Goal: Information Seeking & Learning: Learn about a topic

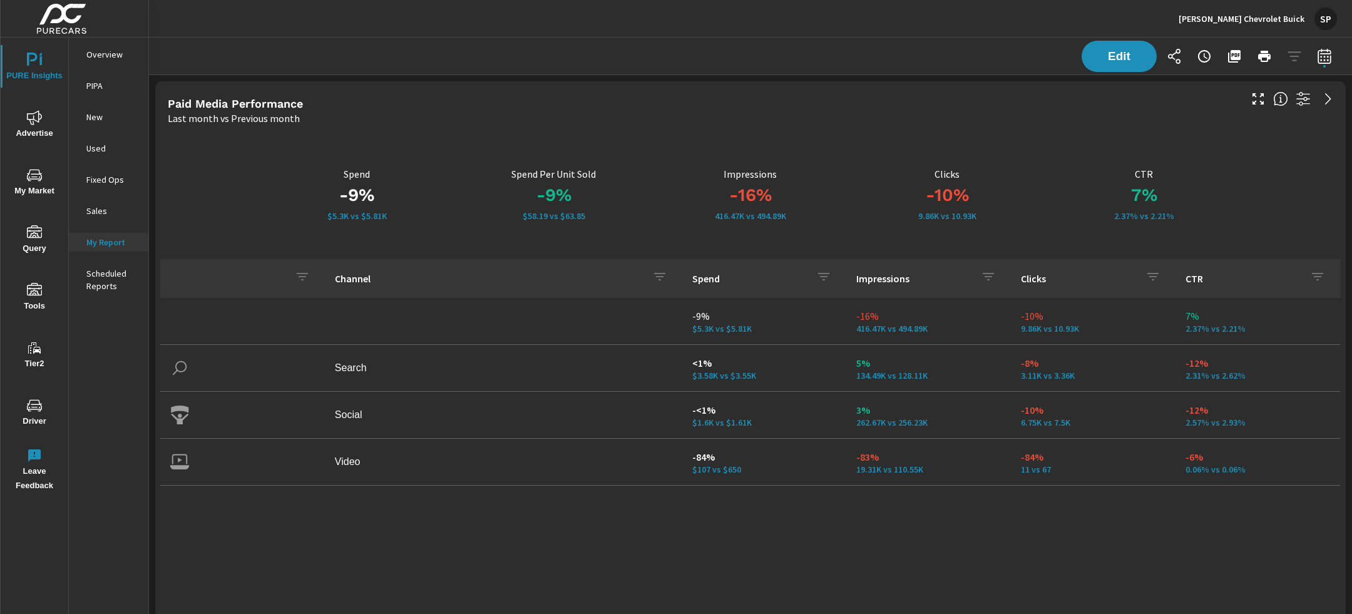
scroll to position [4614, 1204]
click at [764, 45] on div "Edit" at bounding box center [750, 56] width 1173 height 37
click at [1272, 13] on p "[PERSON_NAME] Chevrolet Buick" at bounding box center [1242, 18] width 126 height 11
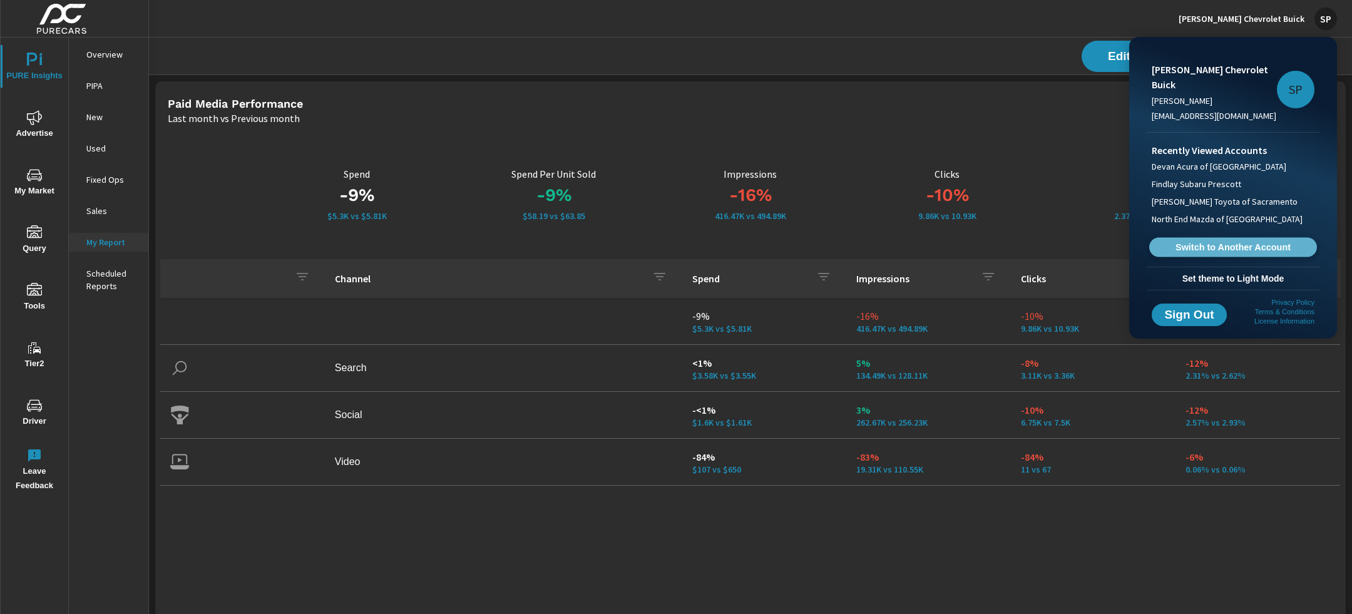
click at [1220, 242] on span "Switch to Another Account" at bounding box center [1232, 248] width 153 height 12
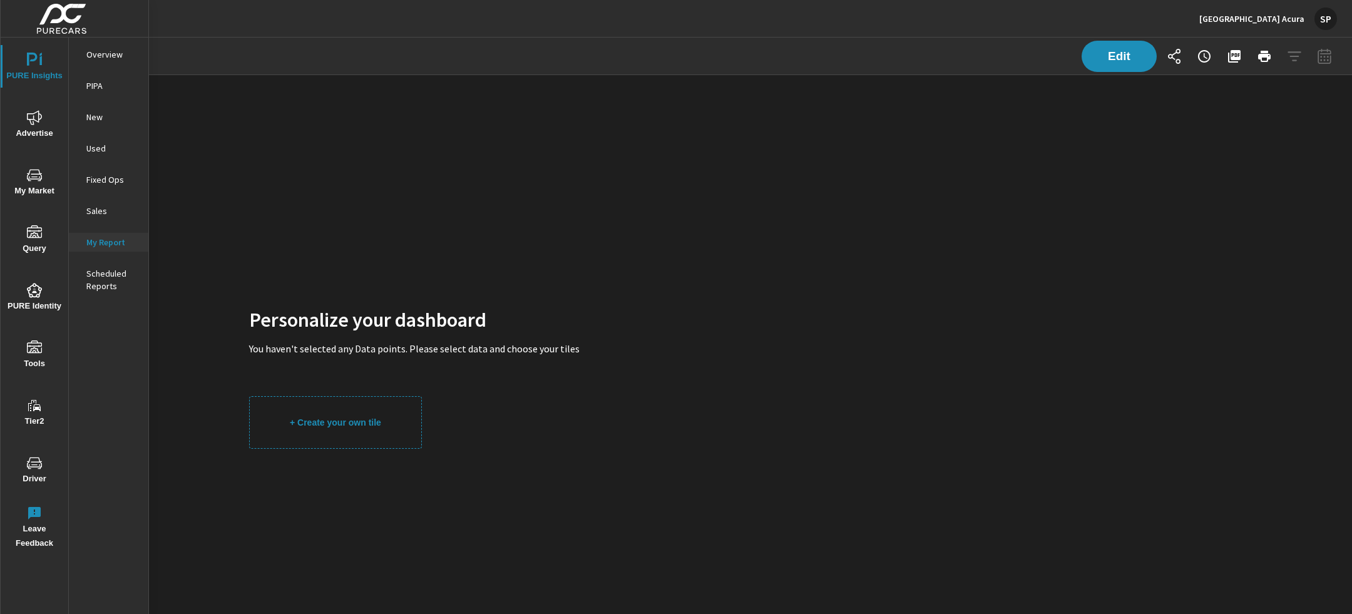
click at [115, 53] on p "Overview" at bounding box center [112, 54] width 52 height 13
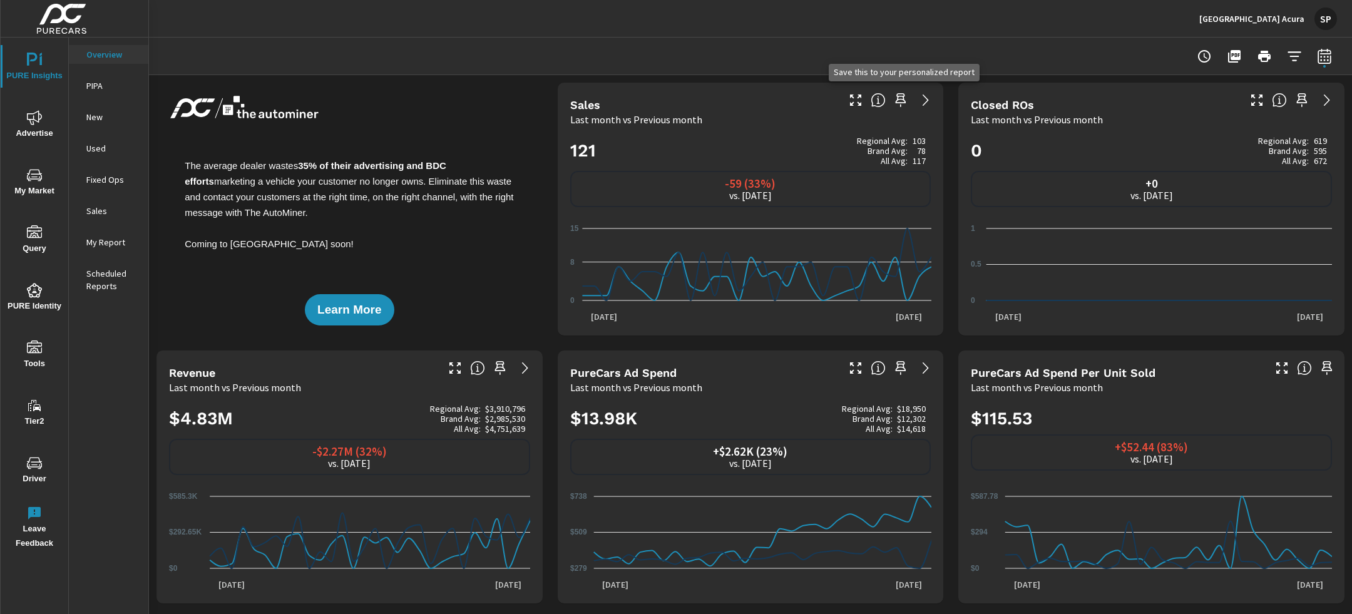
click at [901, 97] on icon "button" at bounding box center [900, 100] width 15 height 15
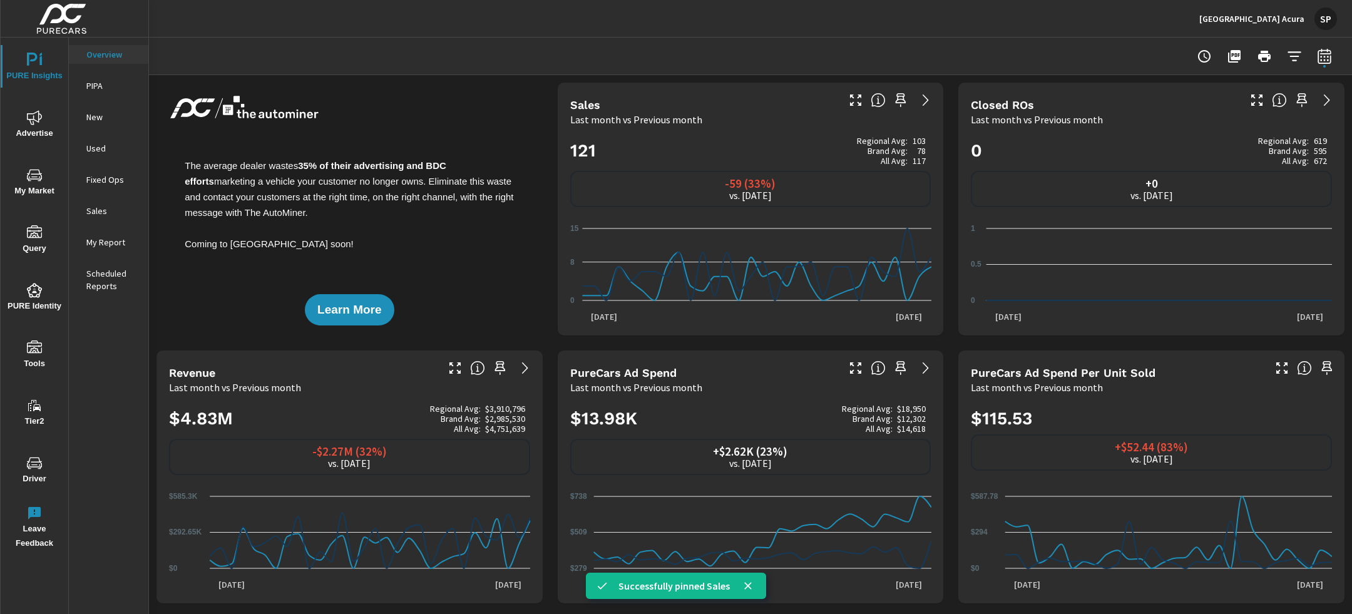
click at [29, 128] on span "Advertise" at bounding box center [34, 125] width 60 height 31
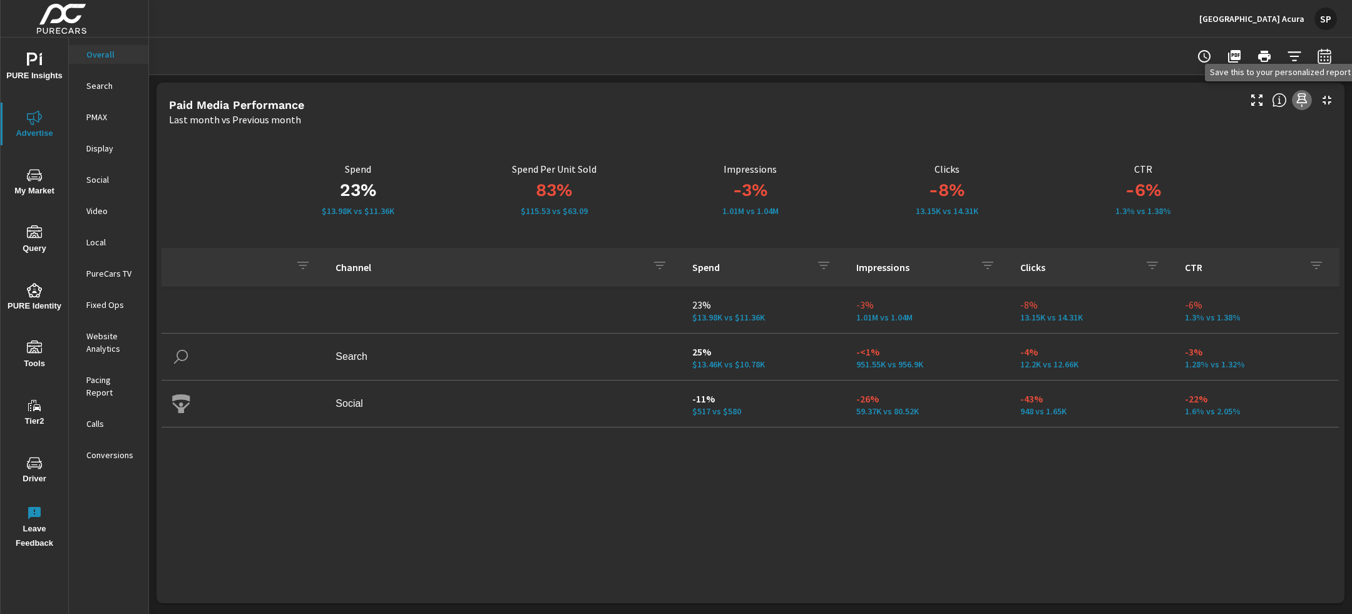
click at [1301, 95] on icon "button" at bounding box center [1302, 100] width 15 height 15
click at [101, 80] on p "Search" at bounding box center [112, 86] width 52 height 13
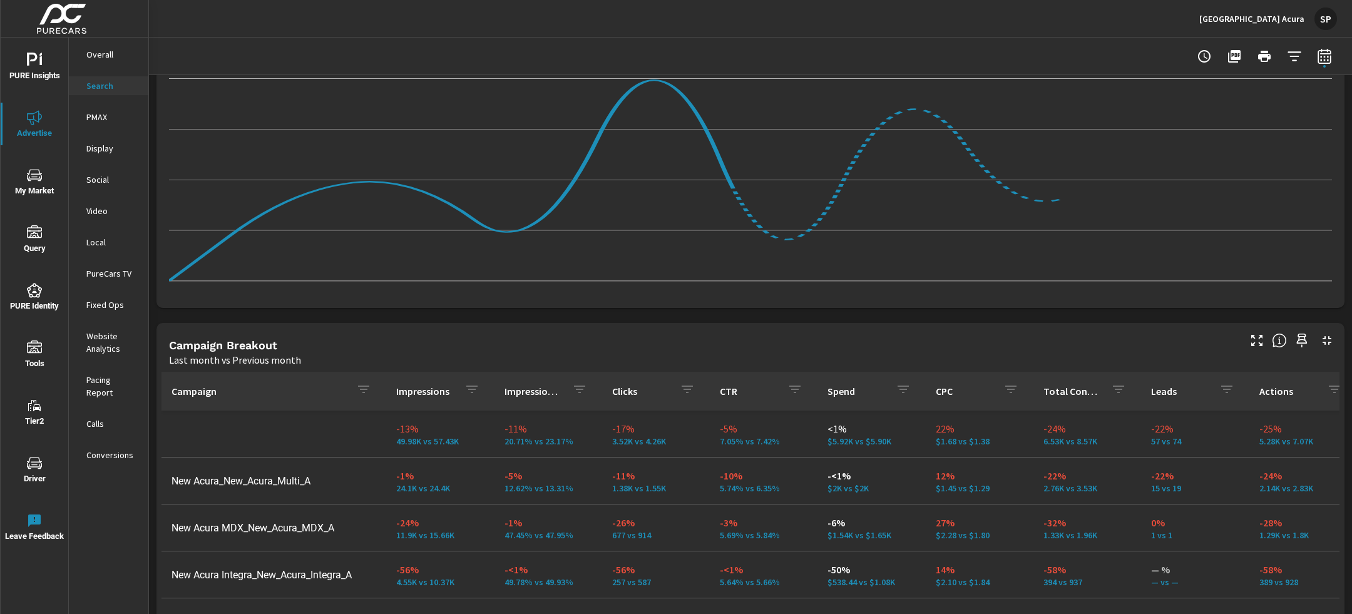
scroll to position [970, 0]
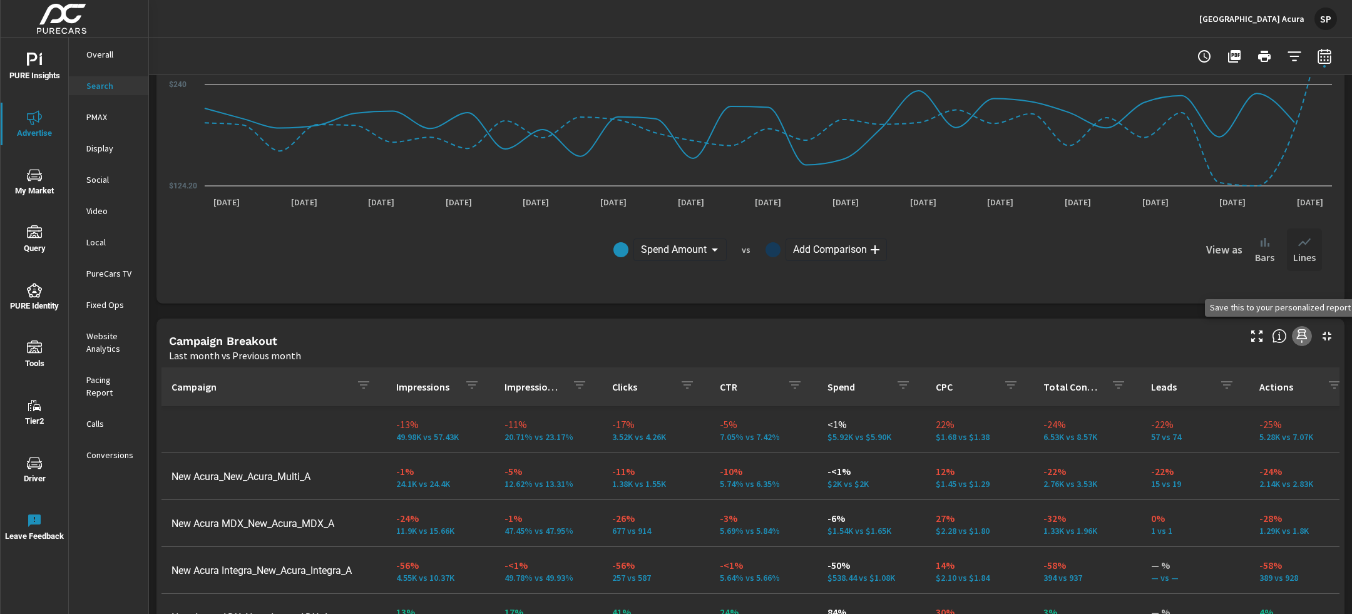
click at [1303, 334] on icon "button" at bounding box center [1302, 336] width 11 height 14
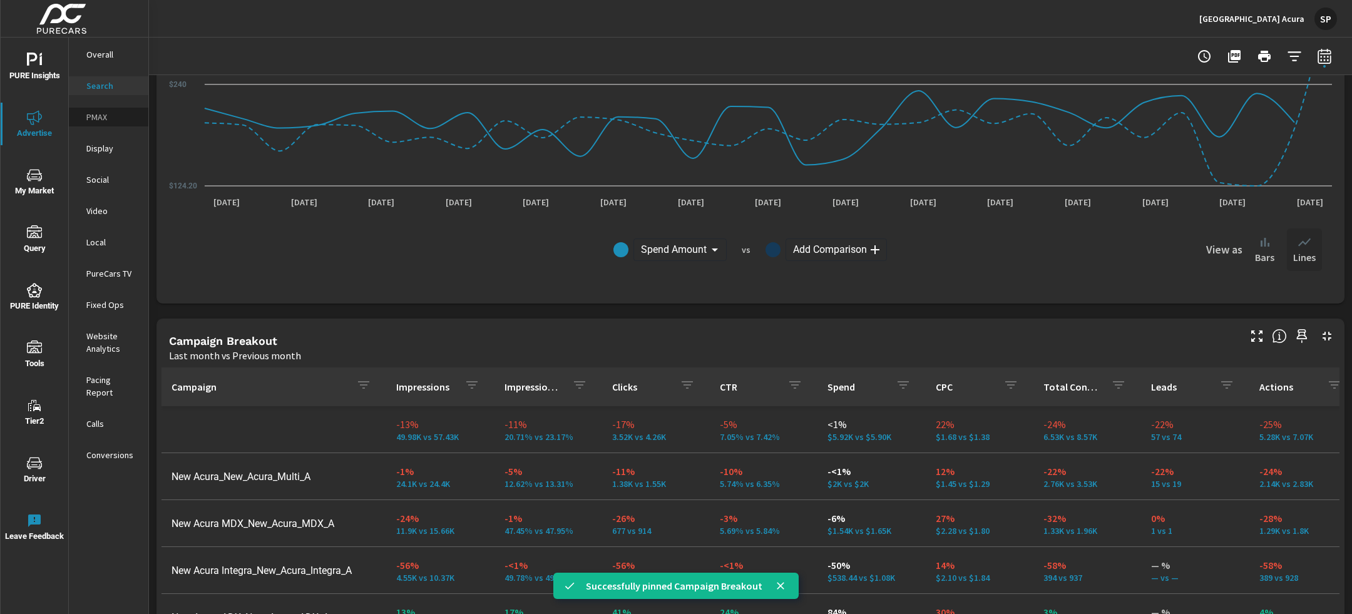
click at [95, 112] on p "PMAX" at bounding box center [112, 117] width 52 height 13
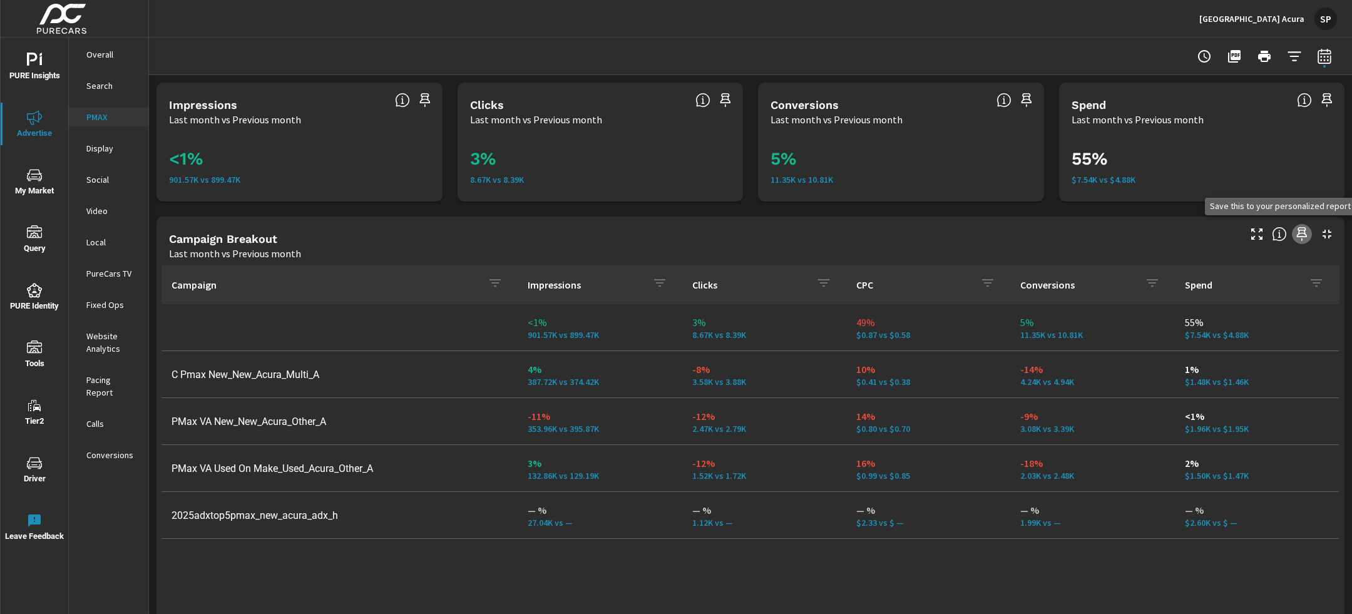
click at [1302, 230] on icon "button" at bounding box center [1302, 234] width 11 height 14
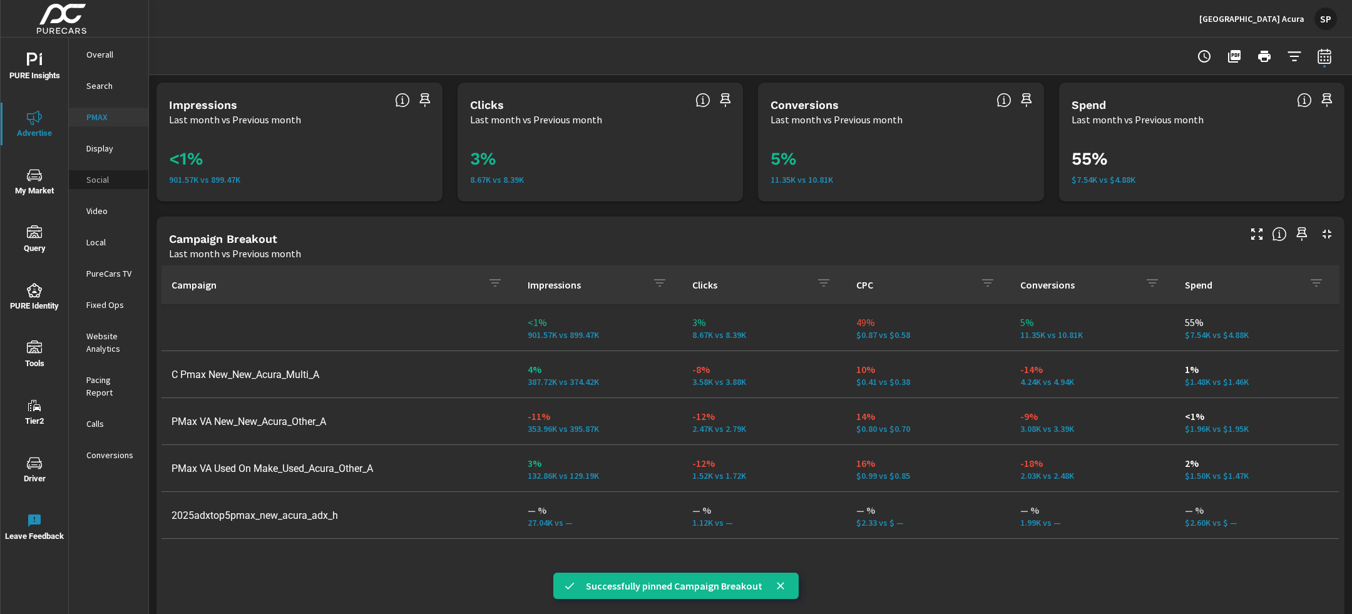
click at [101, 176] on p "Social" at bounding box center [112, 179] width 52 height 13
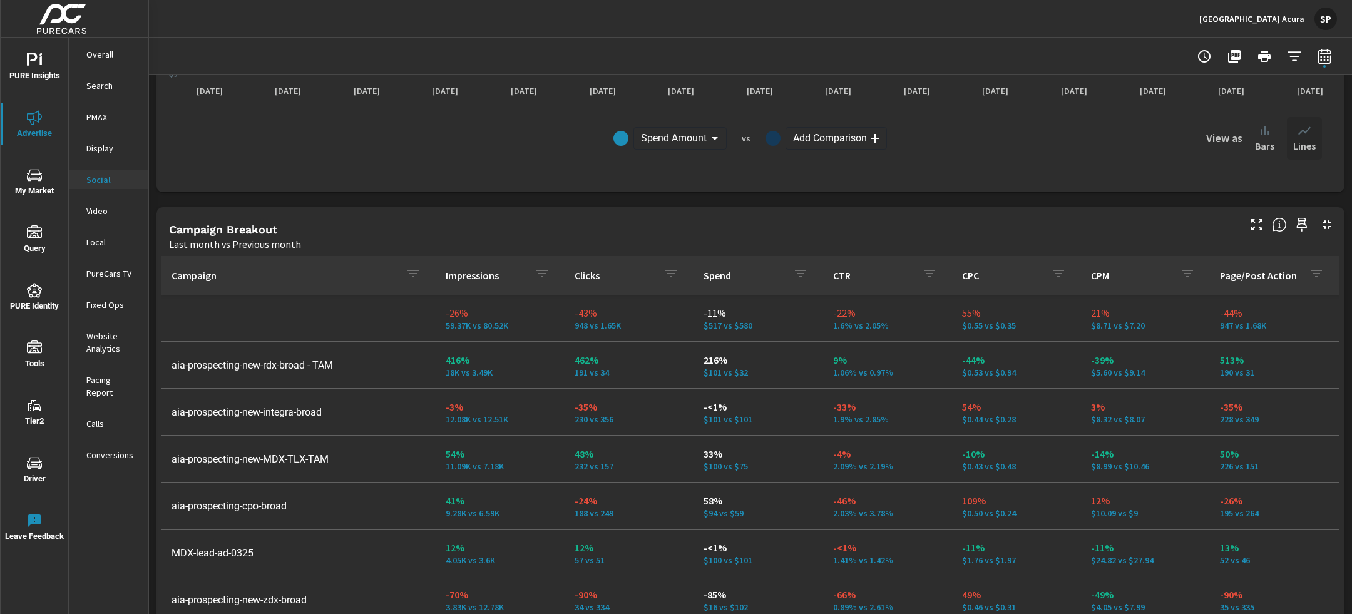
scroll to position [423, 0]
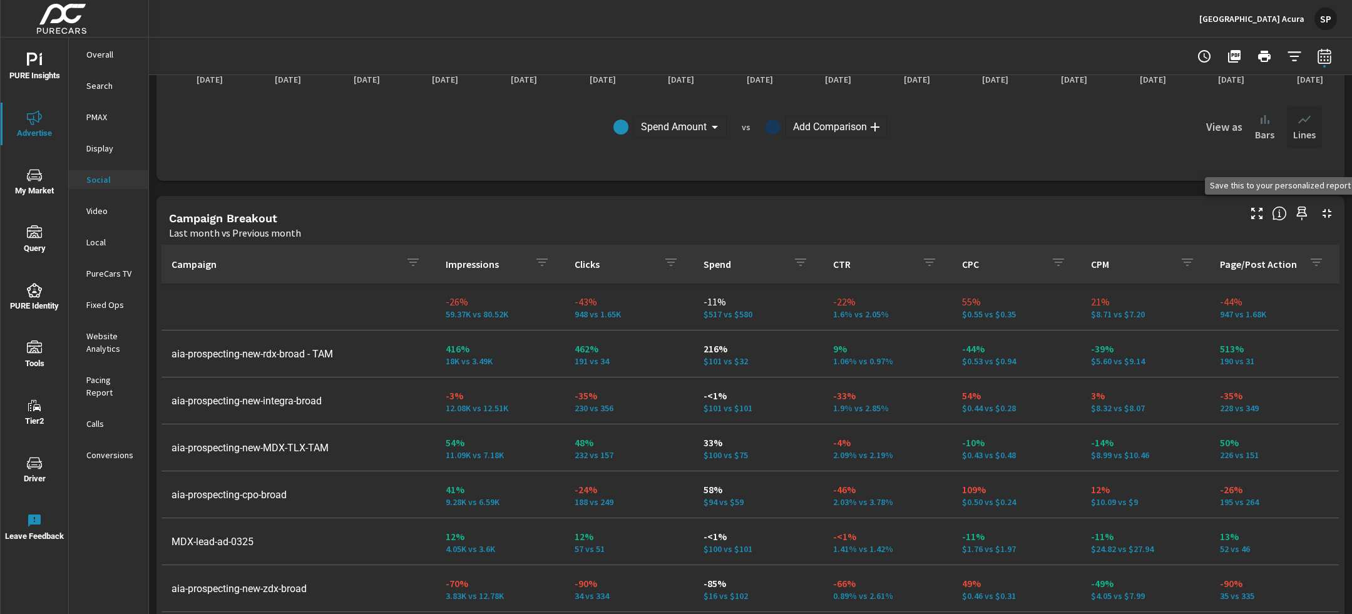
click at [1301, 212] on icon "button" at bounding box center [1302, 213] width 15 height 15
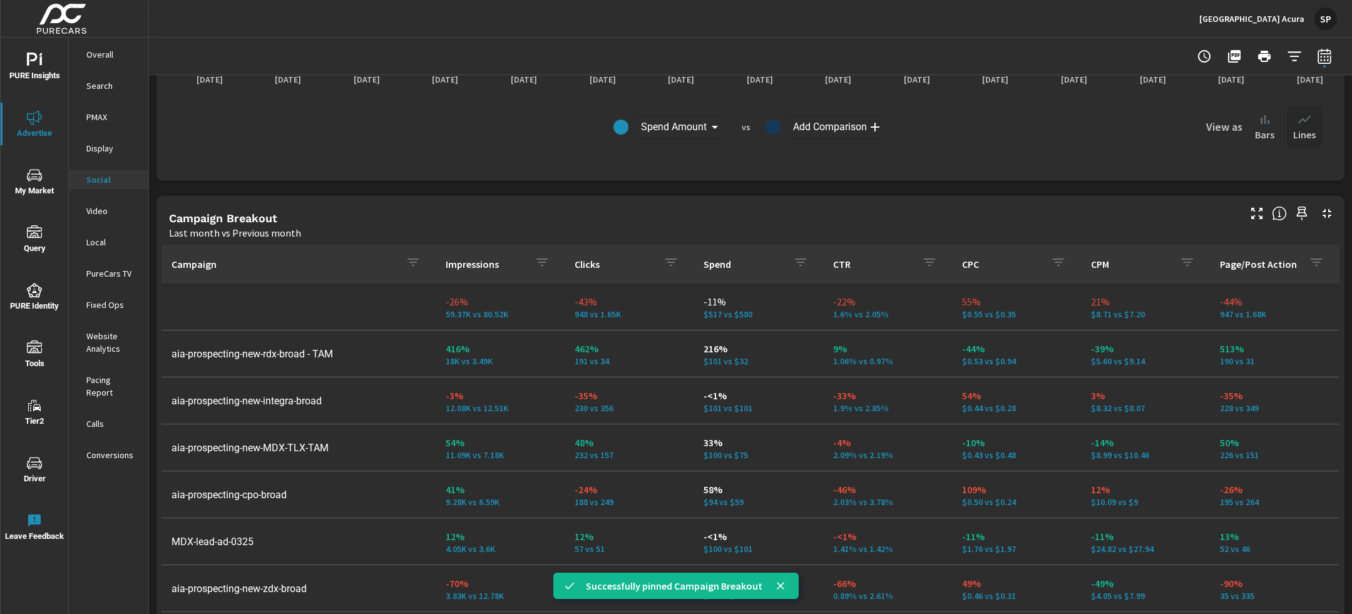
click at [96, 344] on p "Website Analytics" at bounding box center [112, 342] width 52 height 25
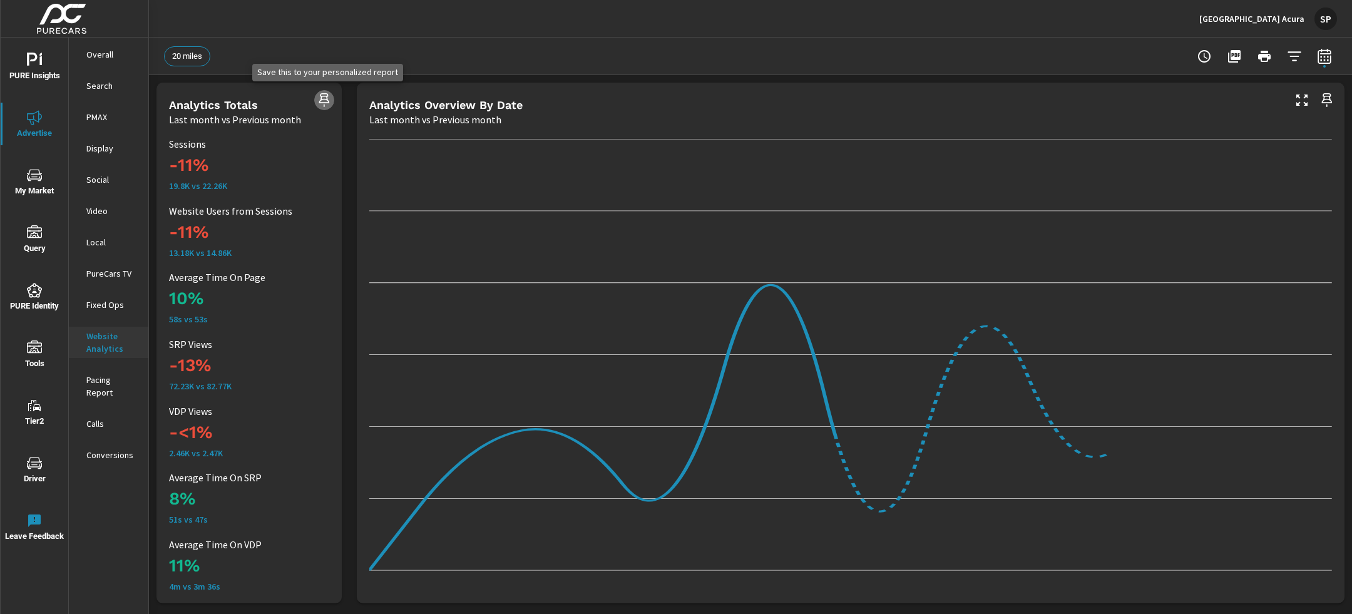
click at [324, 94] on icon "button" at bounding box center [324, 100] width 15 height 15
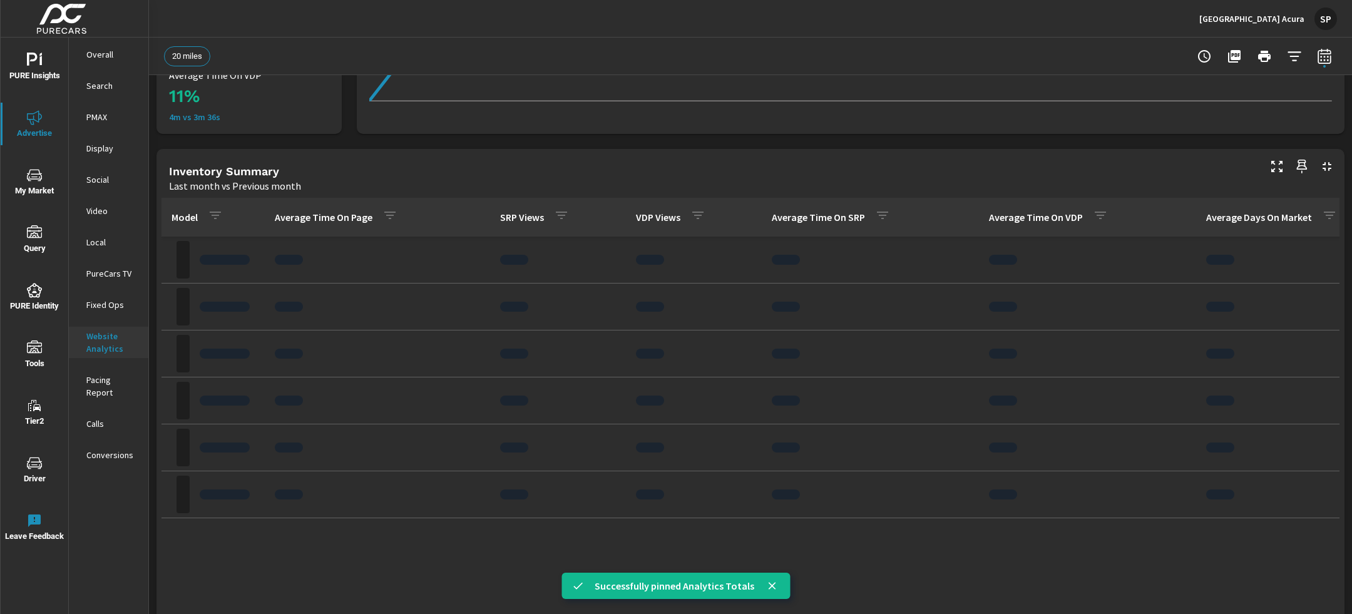
scroll to position [472, 0]
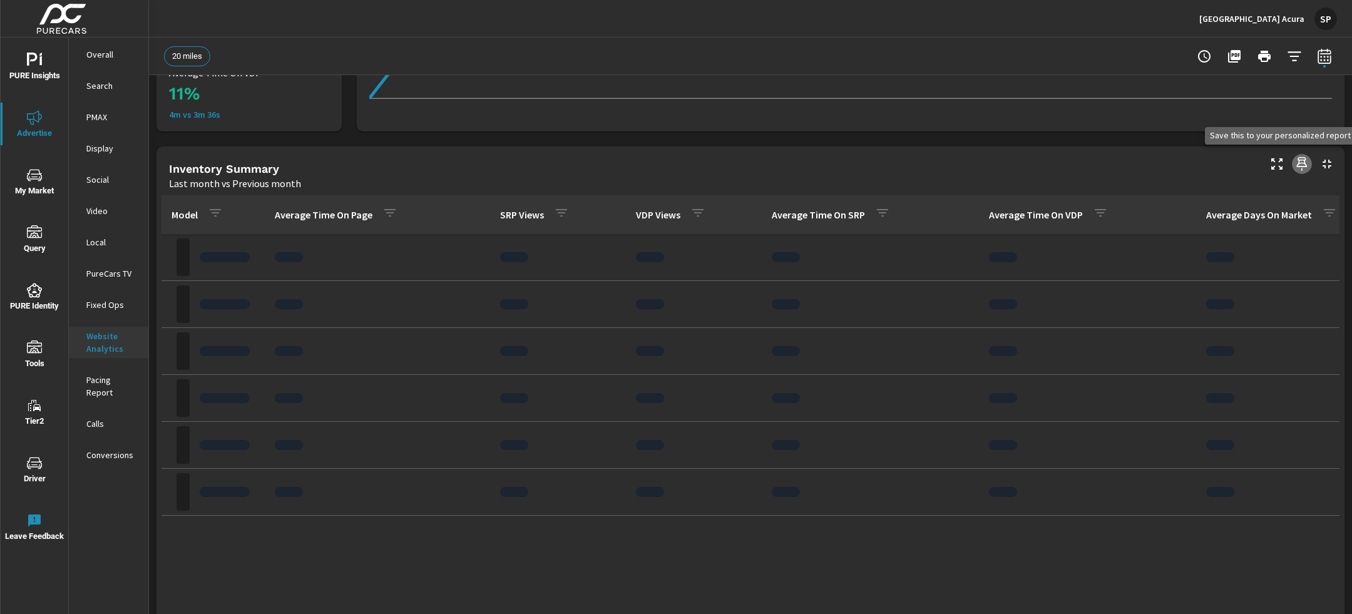
click at [1298, 157] on icon "button" at bounding box center [1302, 164] width 15 height 15
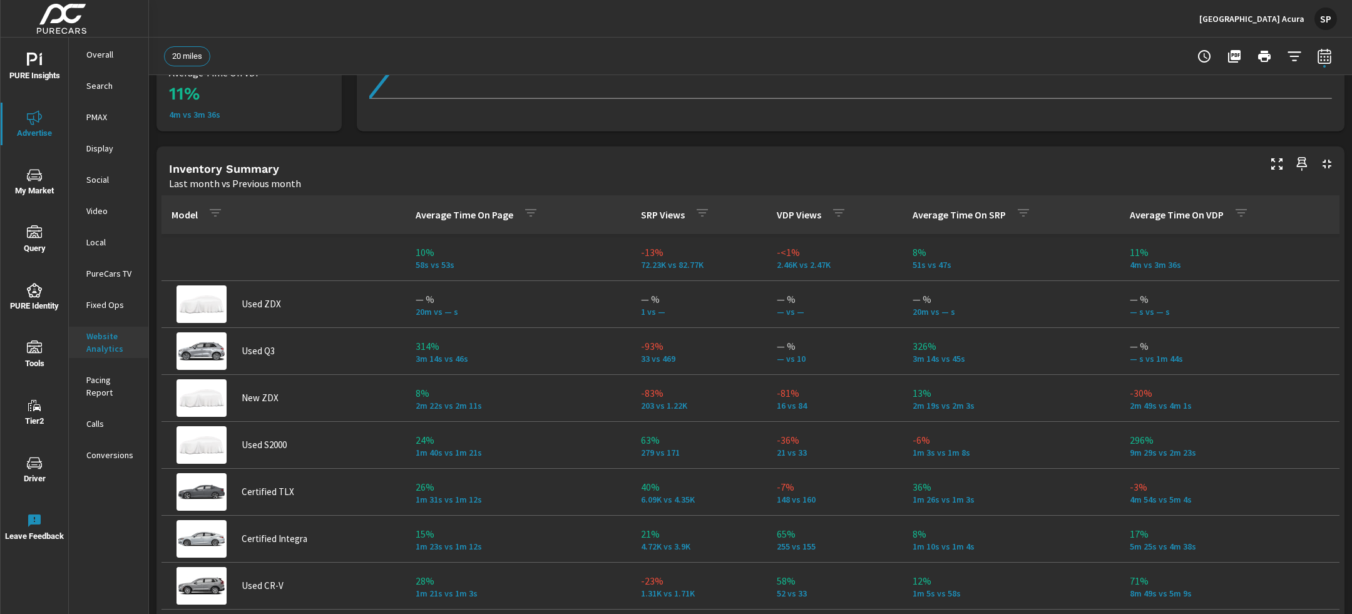
click at [108, 449] on p "Conversions" at bounding box center [112, 455] width 52 height 13
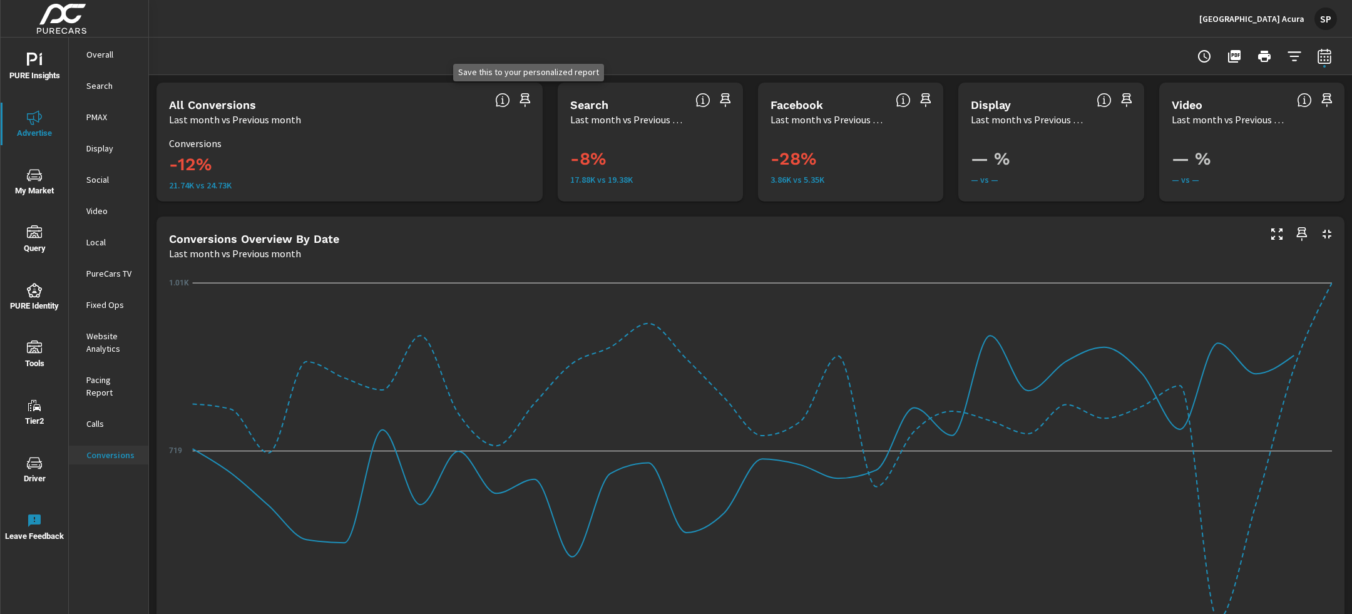
click at [523, 100] on icon "button" at bounding box center [525, 100] width 11 height 14
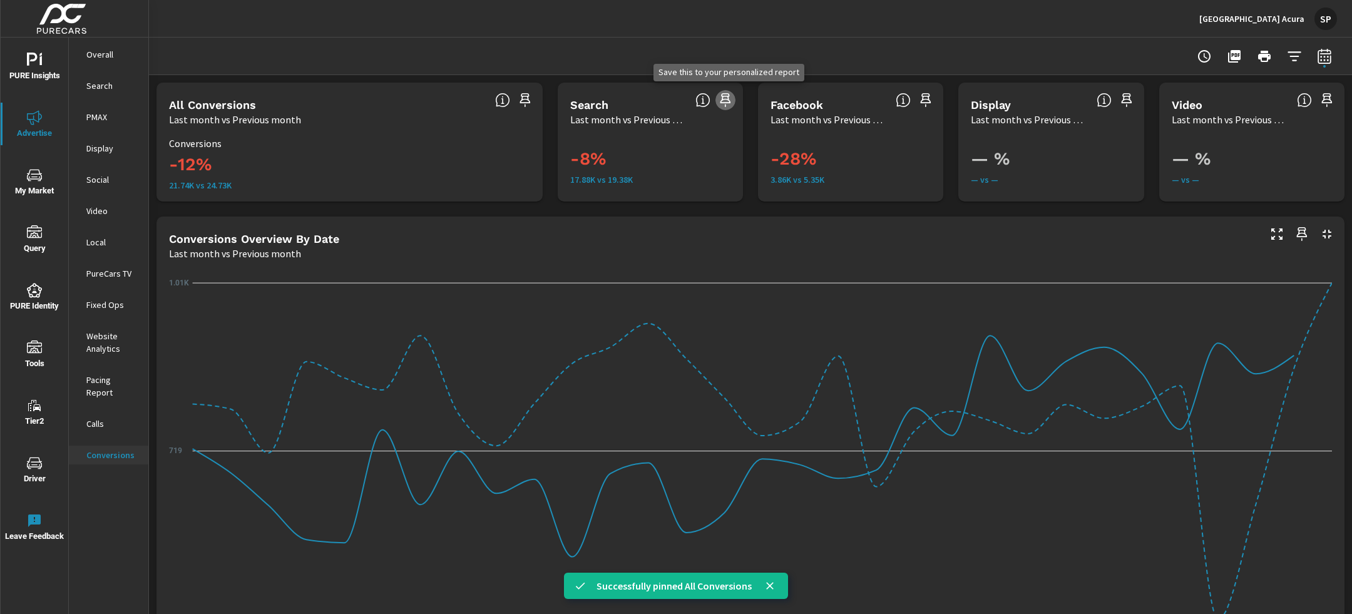
click at [724, 99] on icon "button" at bounding box center [726, 100] width 11 height 14
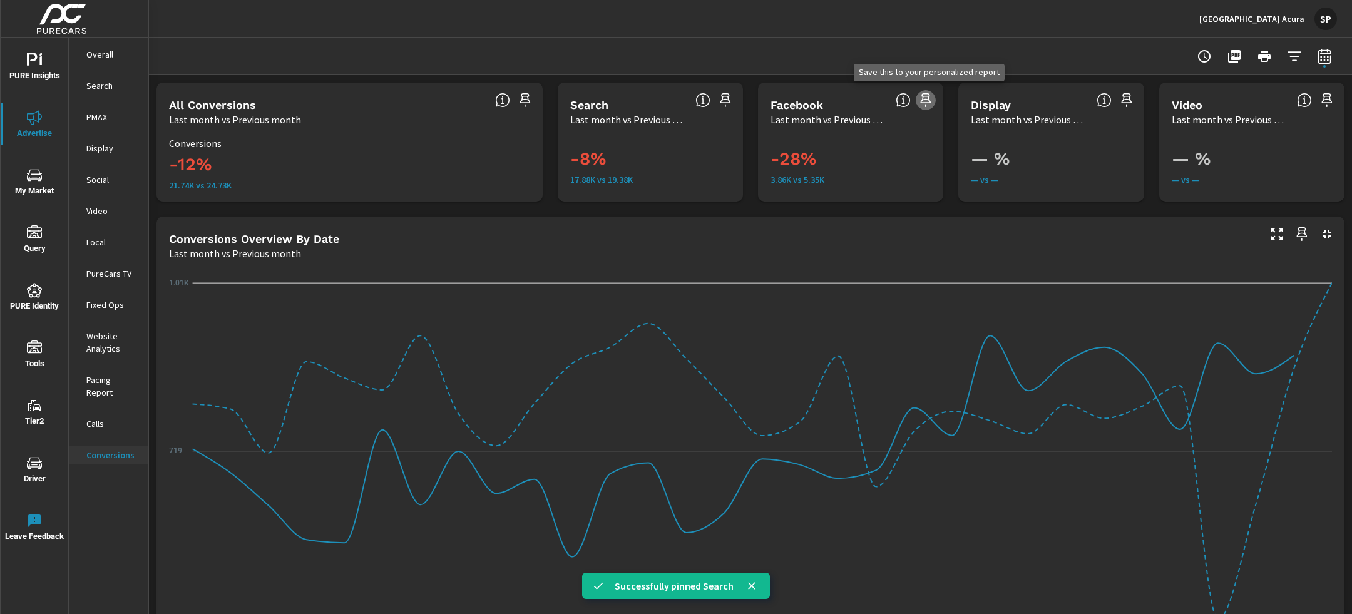
click at [927, 98] on icon "button" at bounding box center [925, 100] width 15 height 15
click at [101, 418] on p "Calls" at bounding box center [112, 424] width 52 height 13
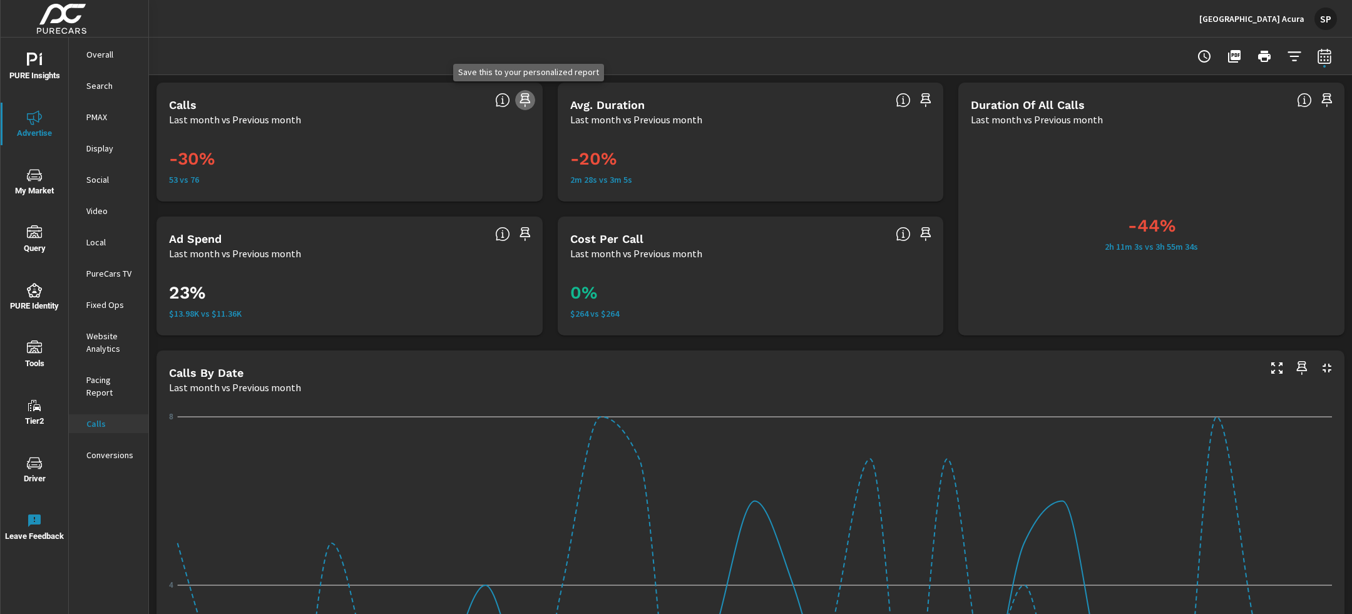
click at [524, 99] on icon "button" at bounding box center [525, 100] width 11 height 14
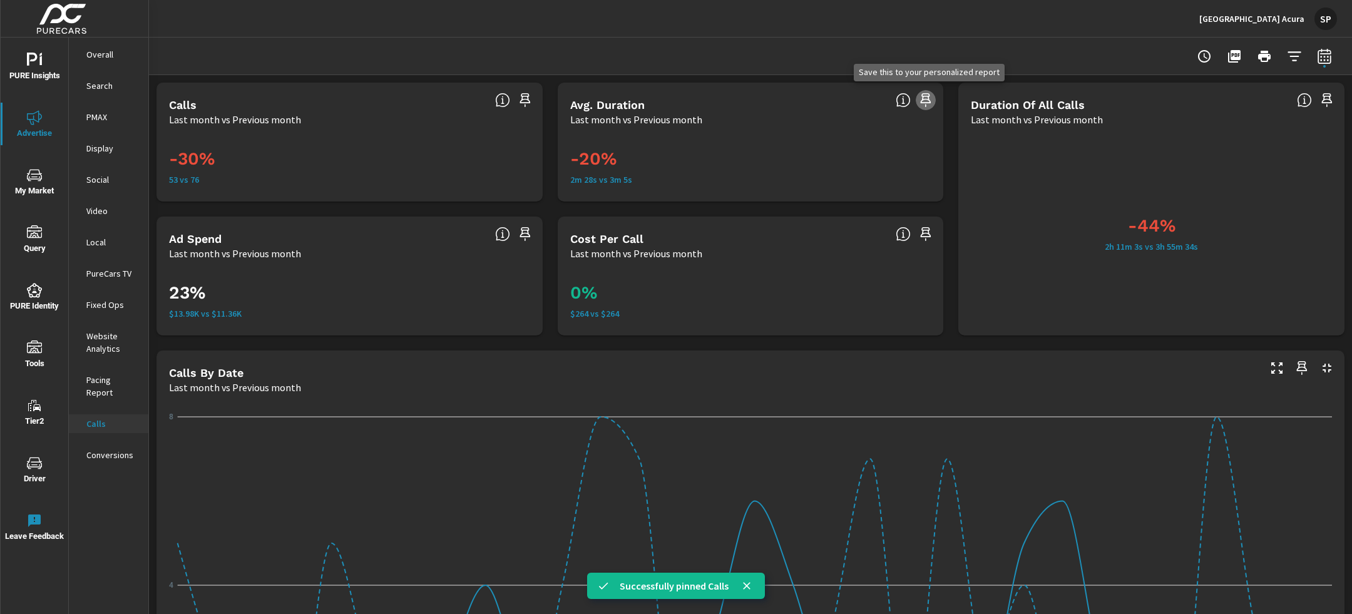
click at [928, 98] on icon "button" at bounding box center [925, 100] width 15 height 15
click at [31, 74] on span "PURE Insights" at bounding box center [34, 68] width 60 height 31
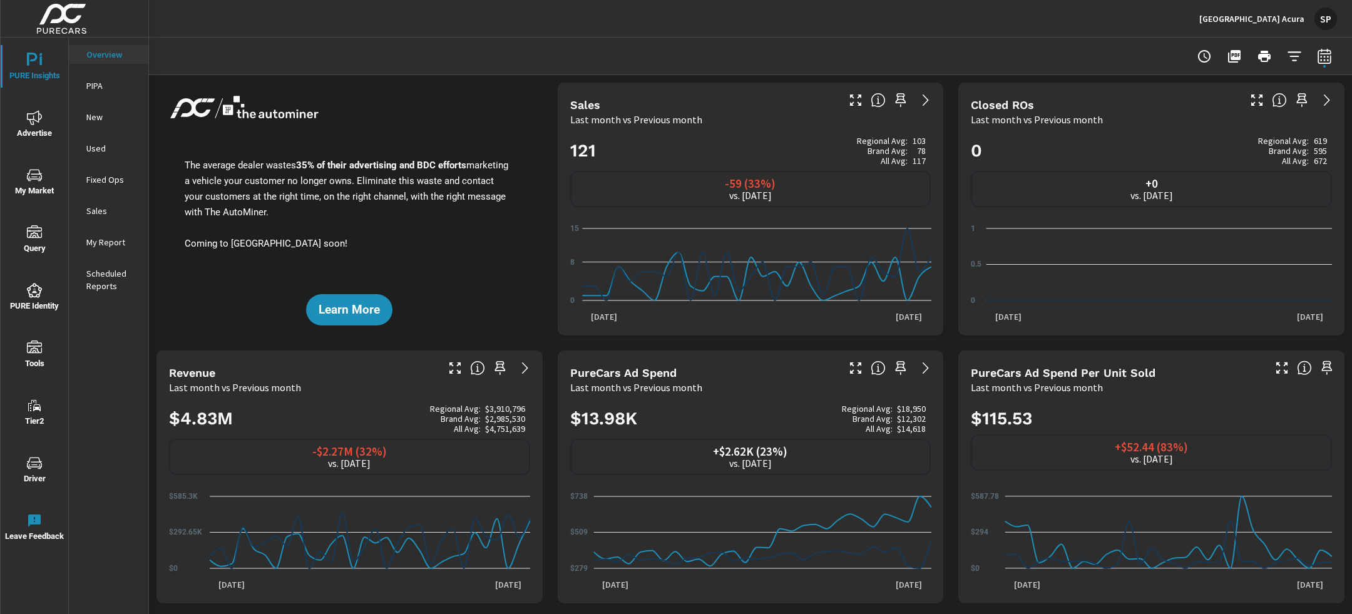
click at [108, 241] on p "My Report" at bounding box center [112, 242] width 52 height 13
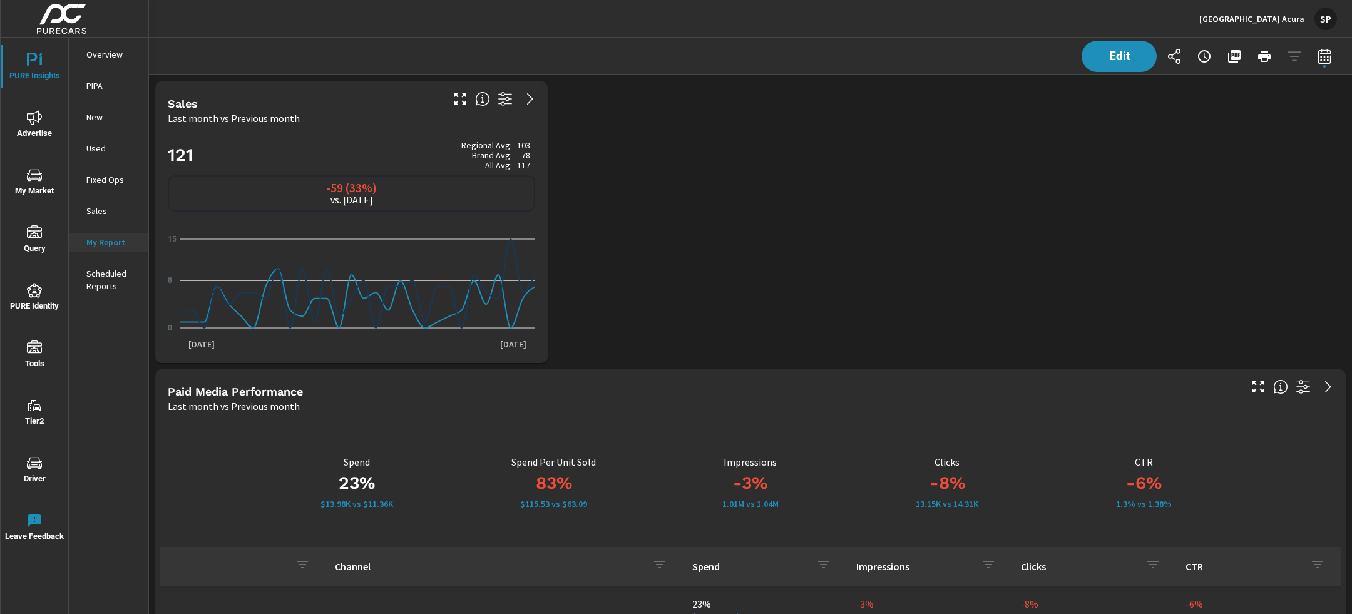
scroll to position [4326, 1204]
click at [1230, 54] on icon "button" at bounding box center [1234, 56] width 15 height 15
click at [1324, 20] on div "SP" at bounding box center [1326, 19] width 23 height 23
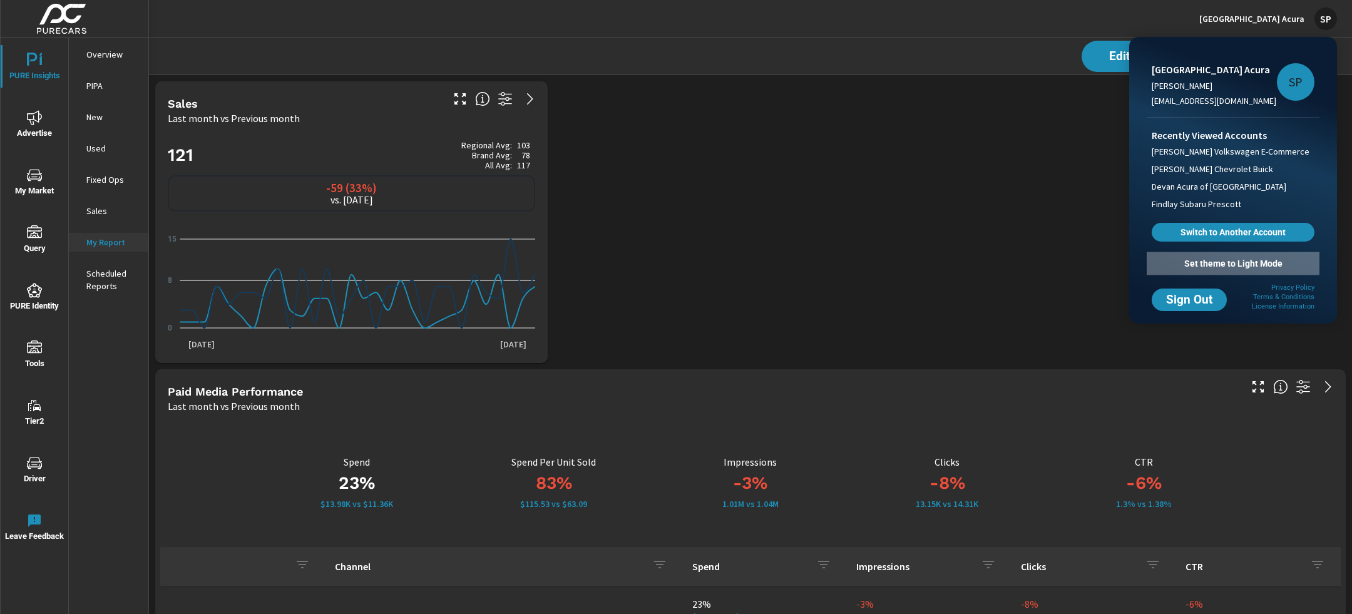
click at [1219, 259] on span "Set theme to Light Mode" at bounding box center [1233, 263] width 163 height 11
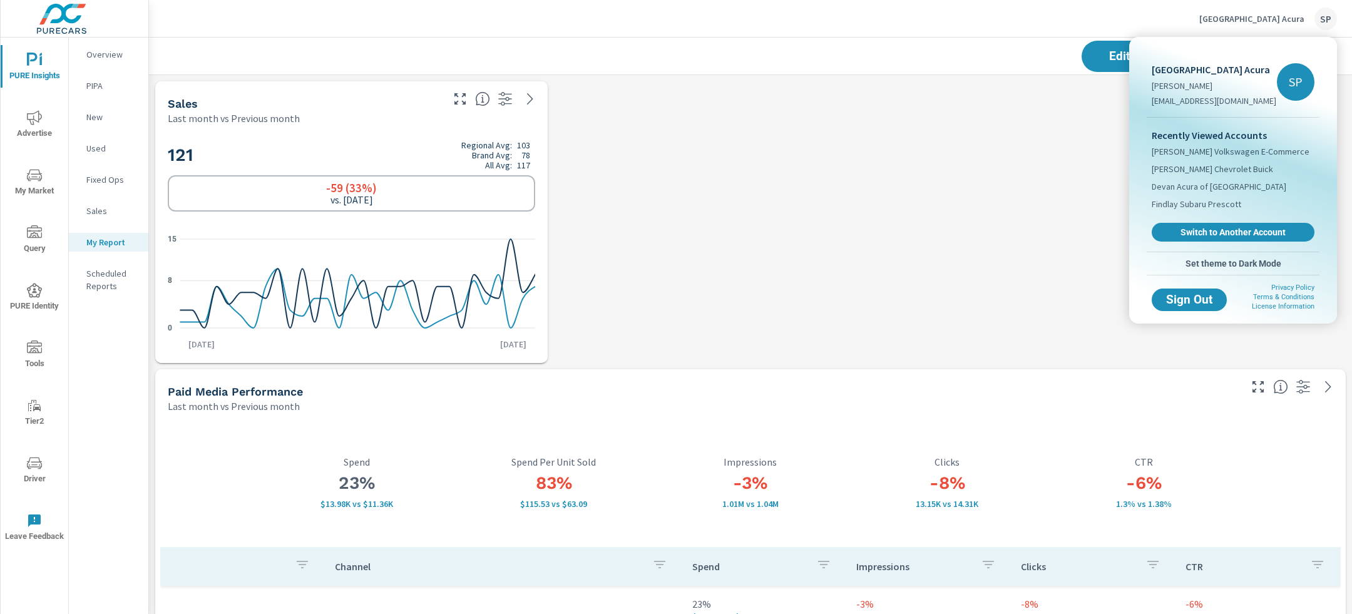
click at [762, 225] on div at bounding box center [676, 307] width 1352 height 614
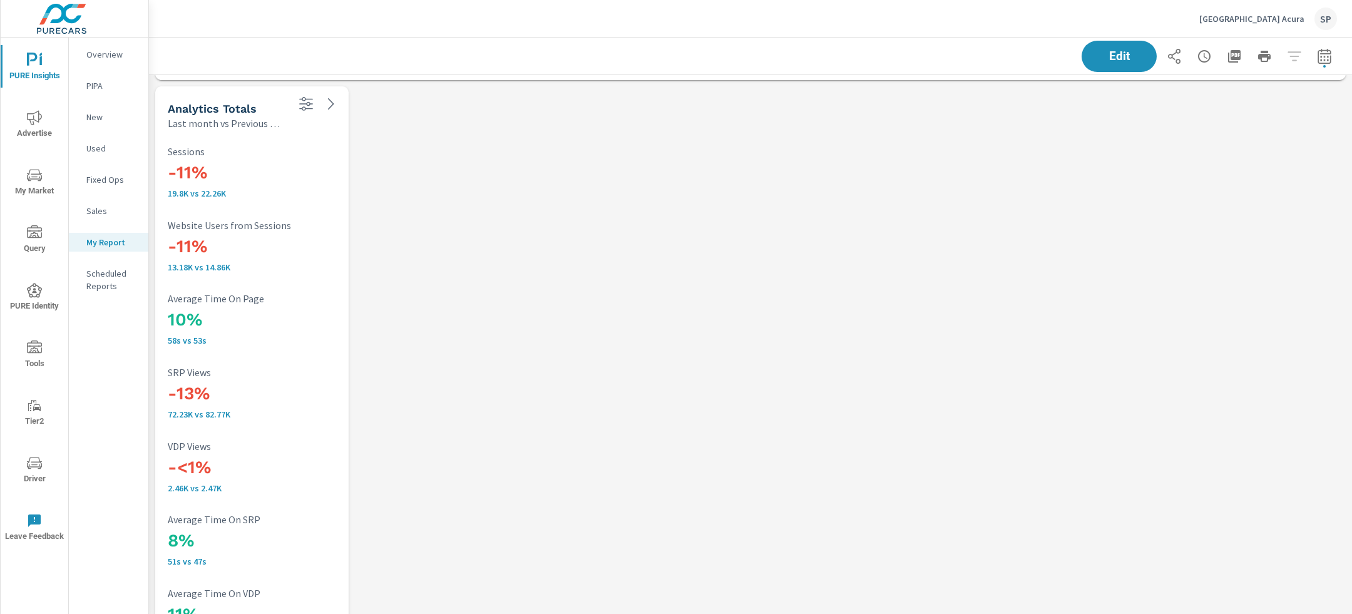
scroll to position [2592, 0]
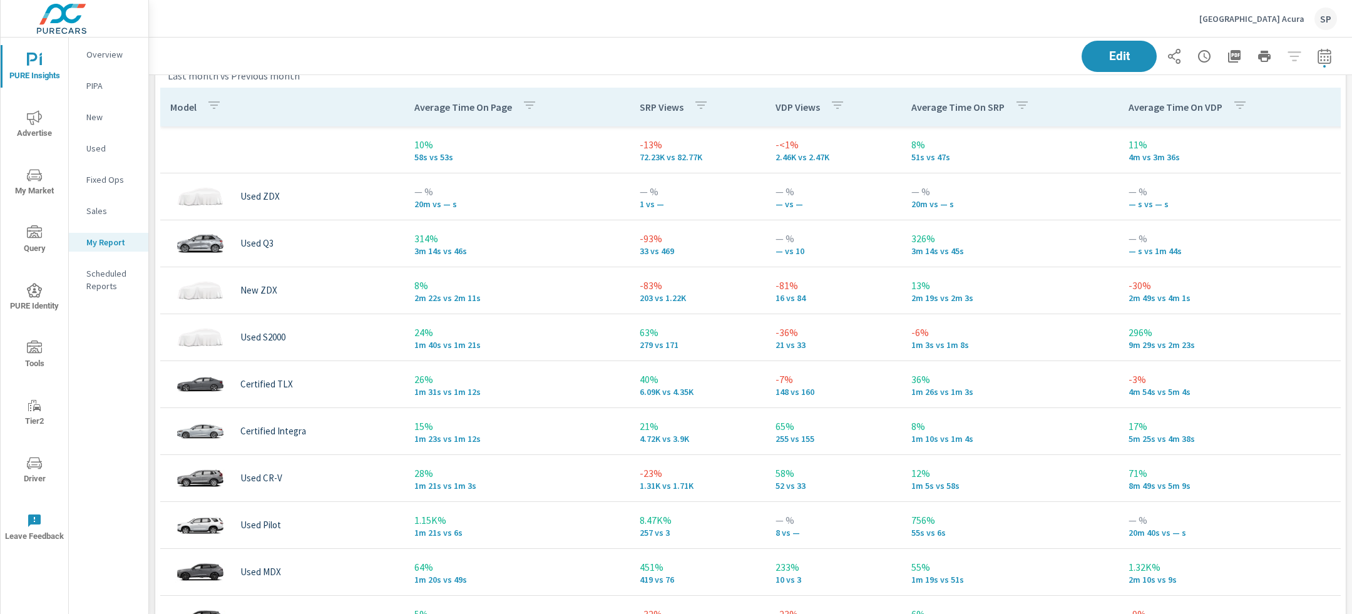
scroll to position [3211, 0]
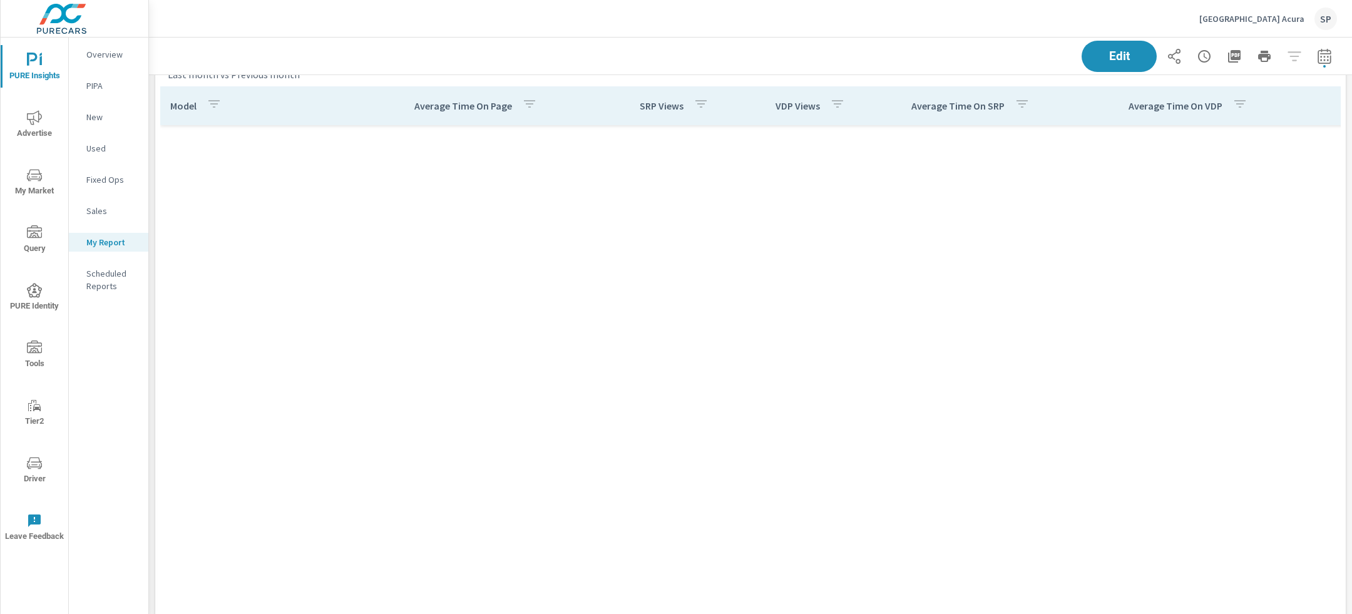
scroll to position [11169, 0]
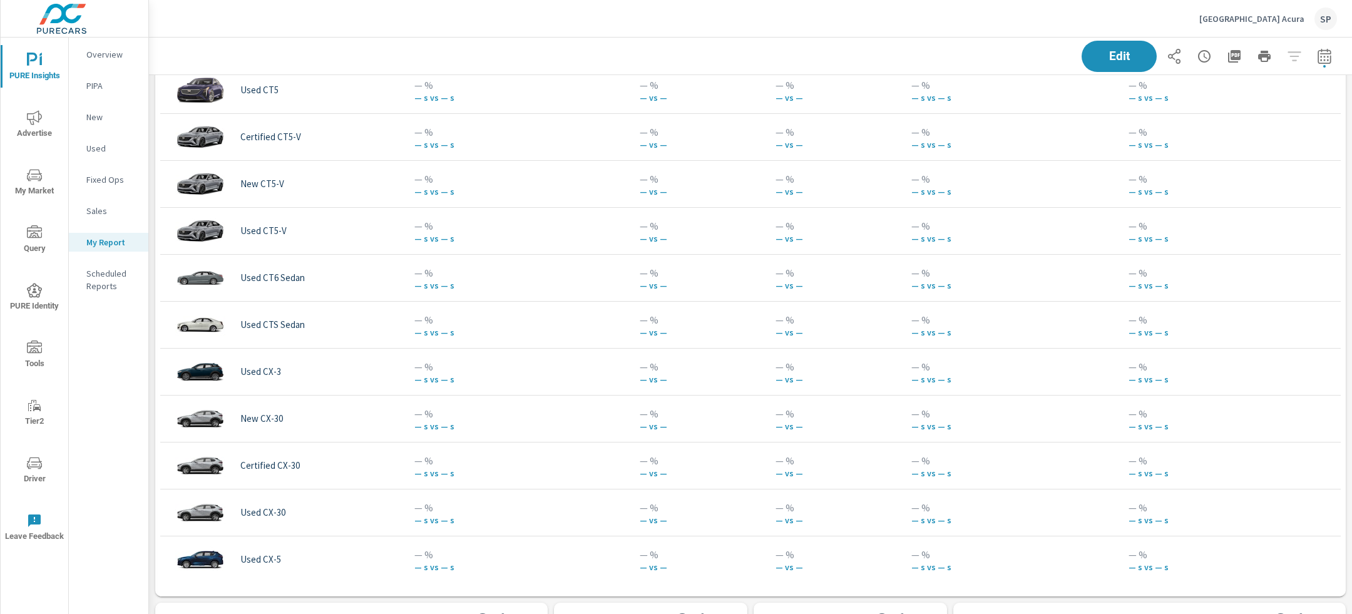
scroll to position [3786, 0]
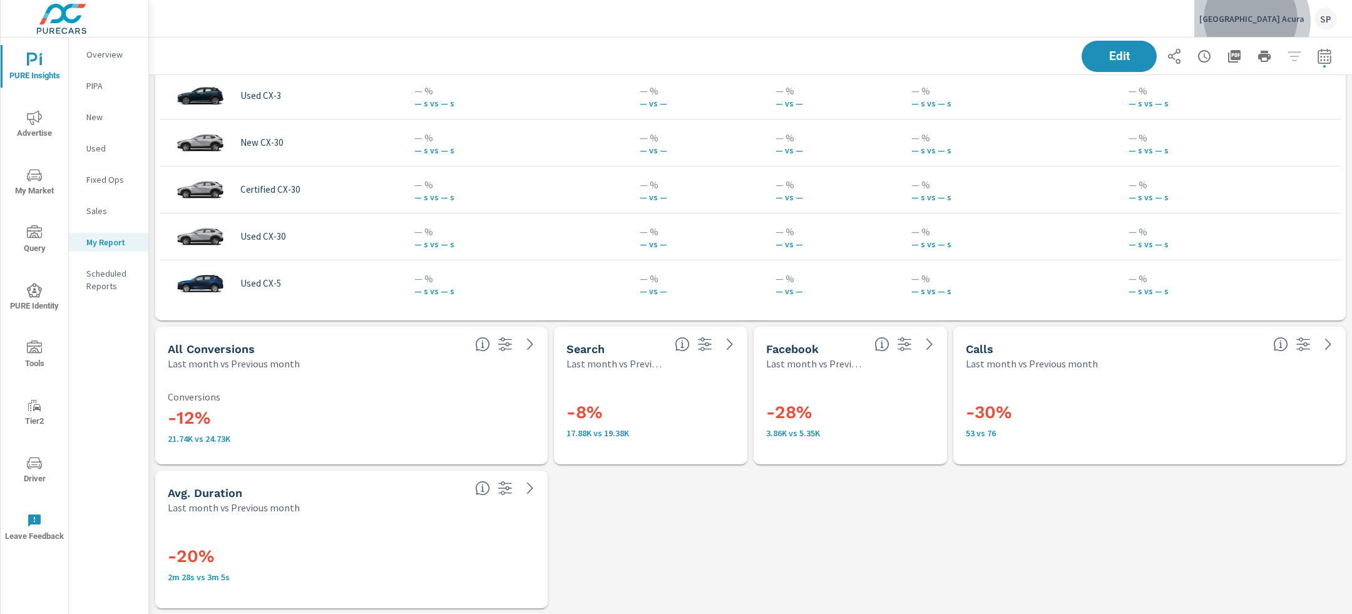
click at [1285, 21] on p "[GEOGRAPHIC_DATA] Acura" at bounding box center [1251, 18] width 105 height 11
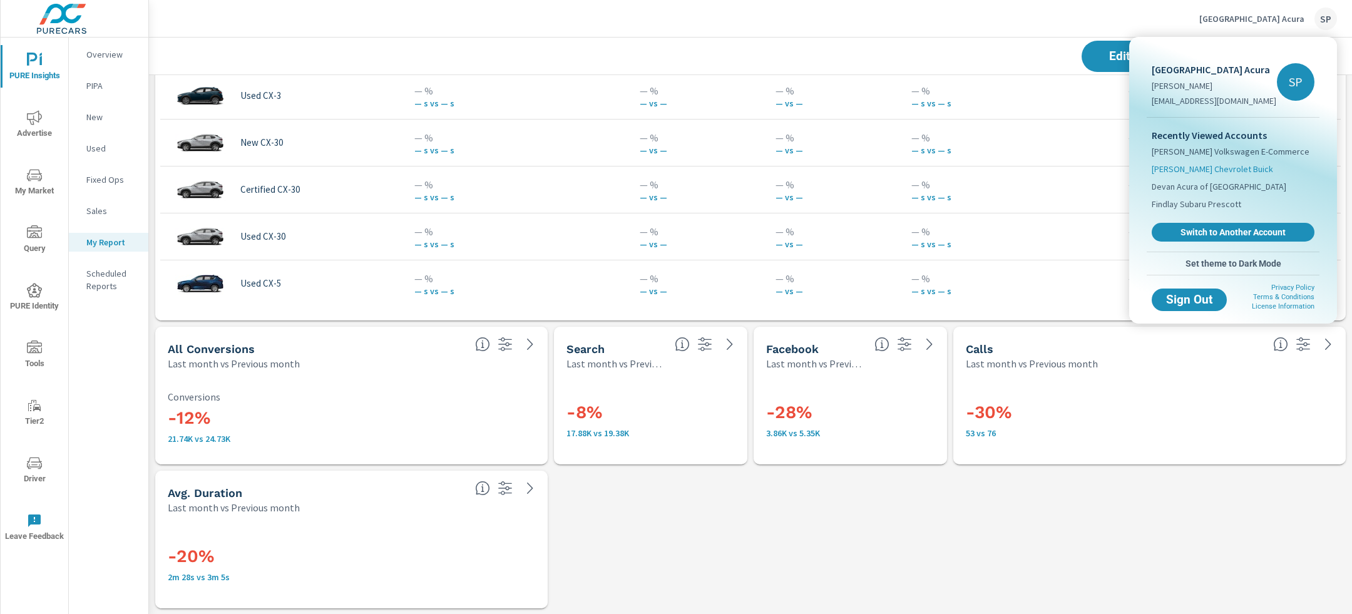
click at [1206, 162] on li "[PERSON_NAME] Chevrolet Buick" at bounding box center [1233, 169] width 163 height 18
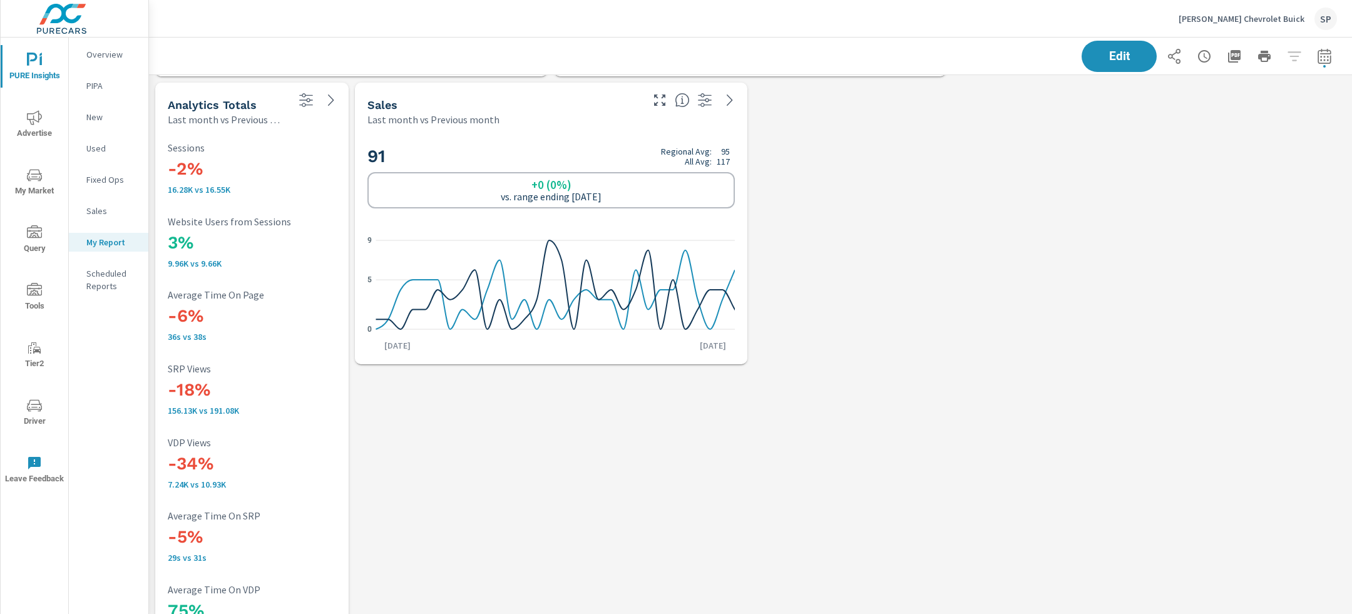
scroll to position [4033, 0]
click at [1246, 14] on p "[PERSON_NAME] Chevrolet Buick" at bounding box center [1242, 18] width 126 height 11
click at [1246, 14] on body "PURE Insights Advertise My Market Query Tools Tier2 Driver Leave Feedback Overv…" at bounding box center [676, 307] width 1352 height 614
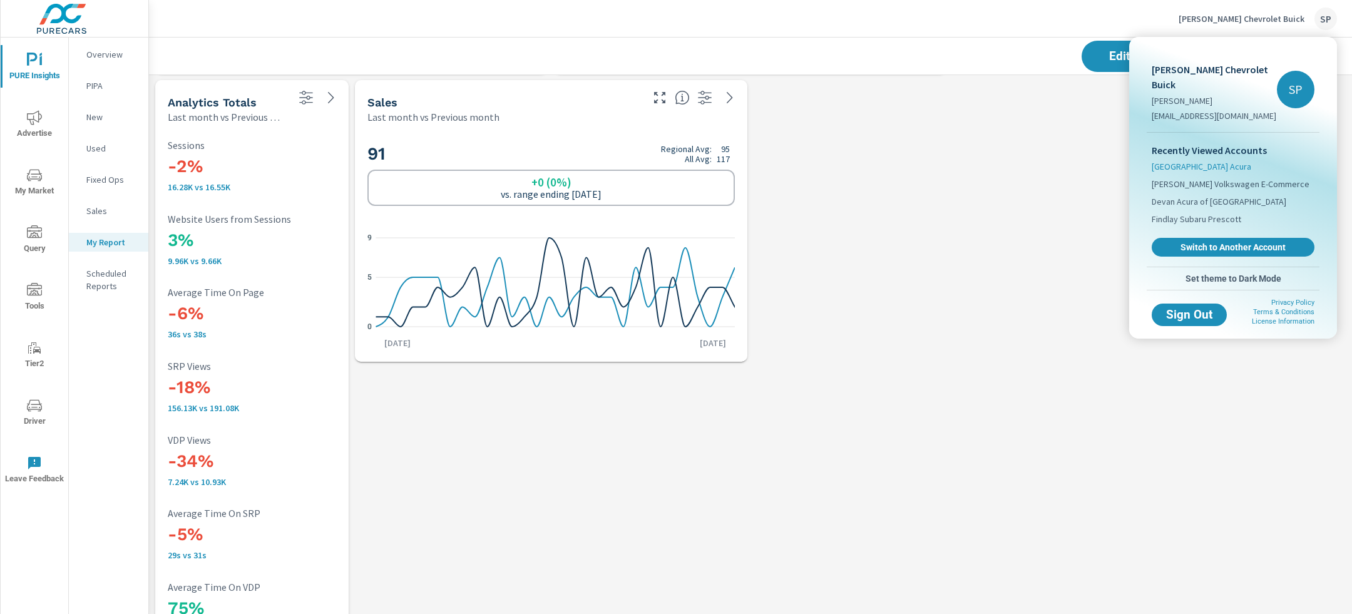
click at [1211, 160] on span "[GEOGRAPHIC_DATA] Acura" at bounding box center [1202, 166] width 100 height 13
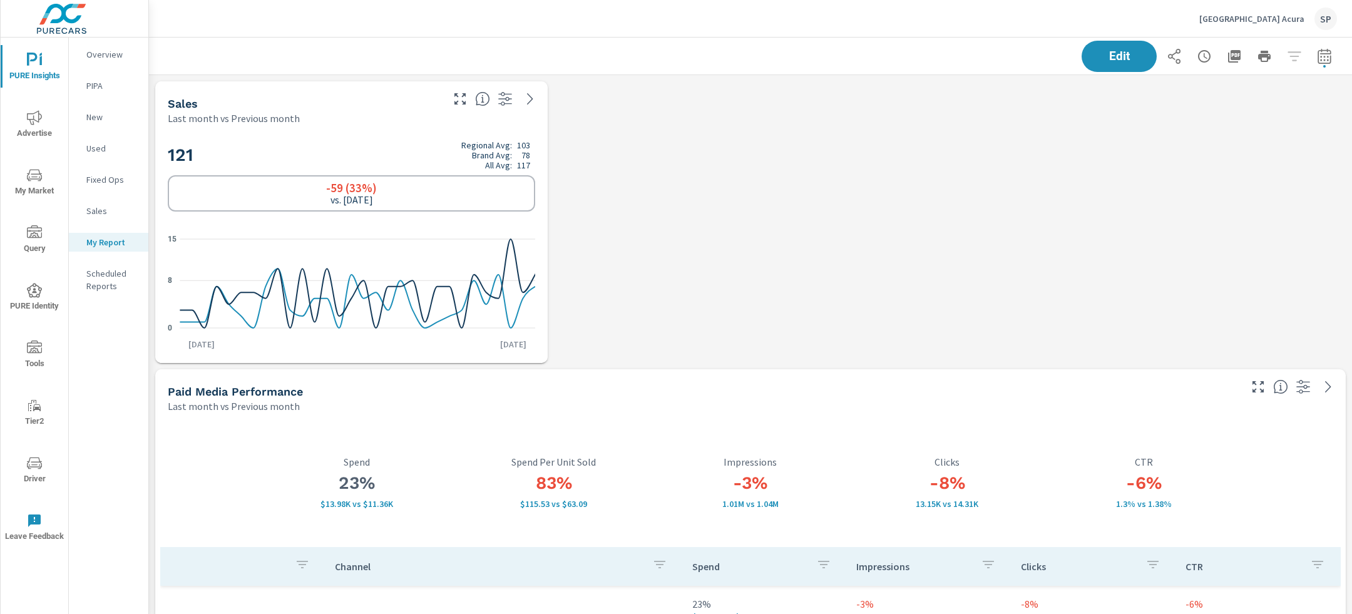
scroll to position [4326, 1204]
click at [36, 126] on span "Advertise" at bounding box center [34, 125] width 60 height 31
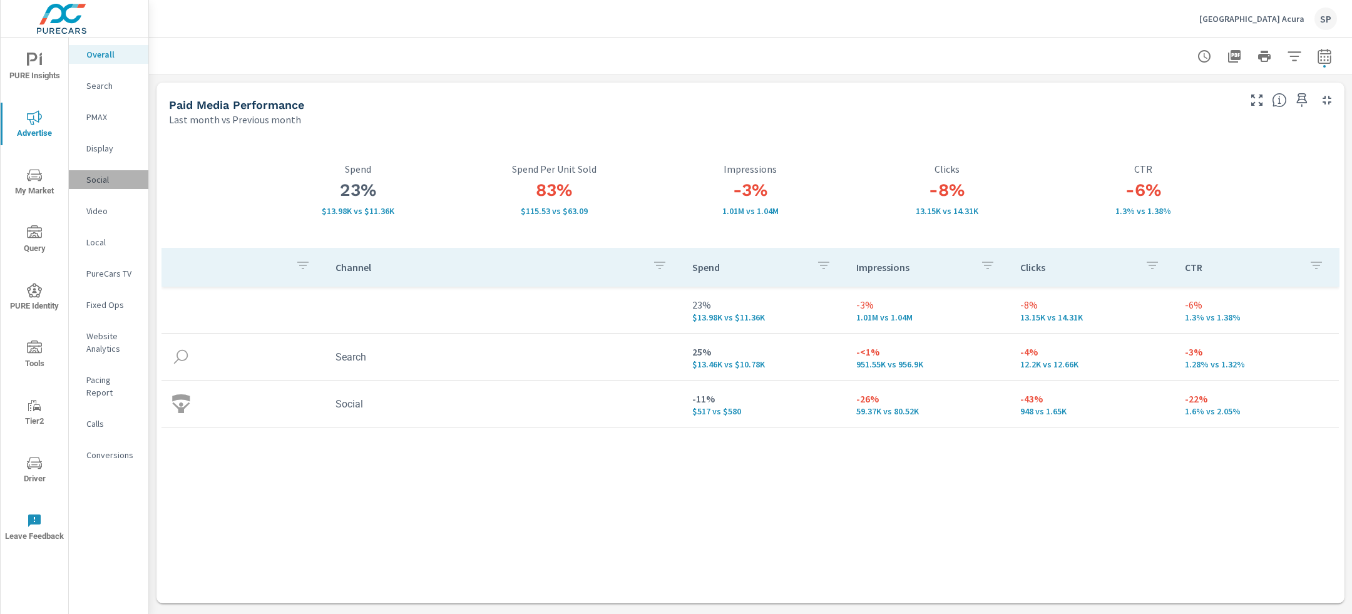
click at [98, 177] on p "Social" at bounding box center [112, 179] width 52 height 13
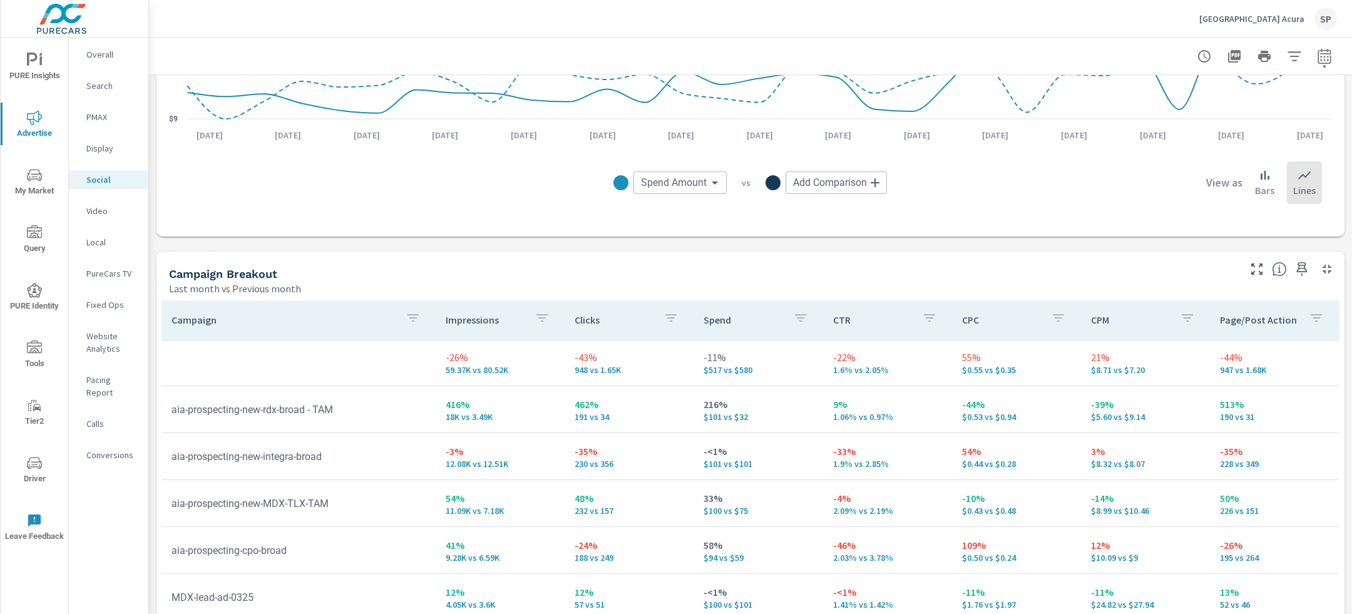
scroll to position [366, 0]
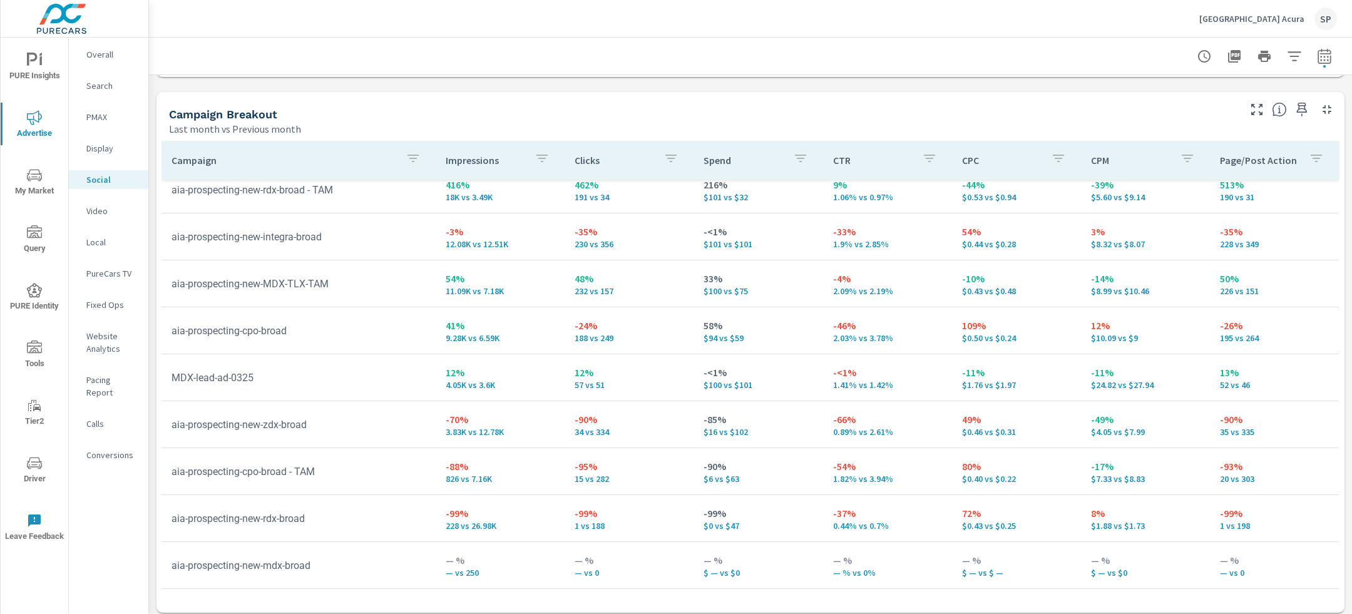
scroll to position [533, 0]
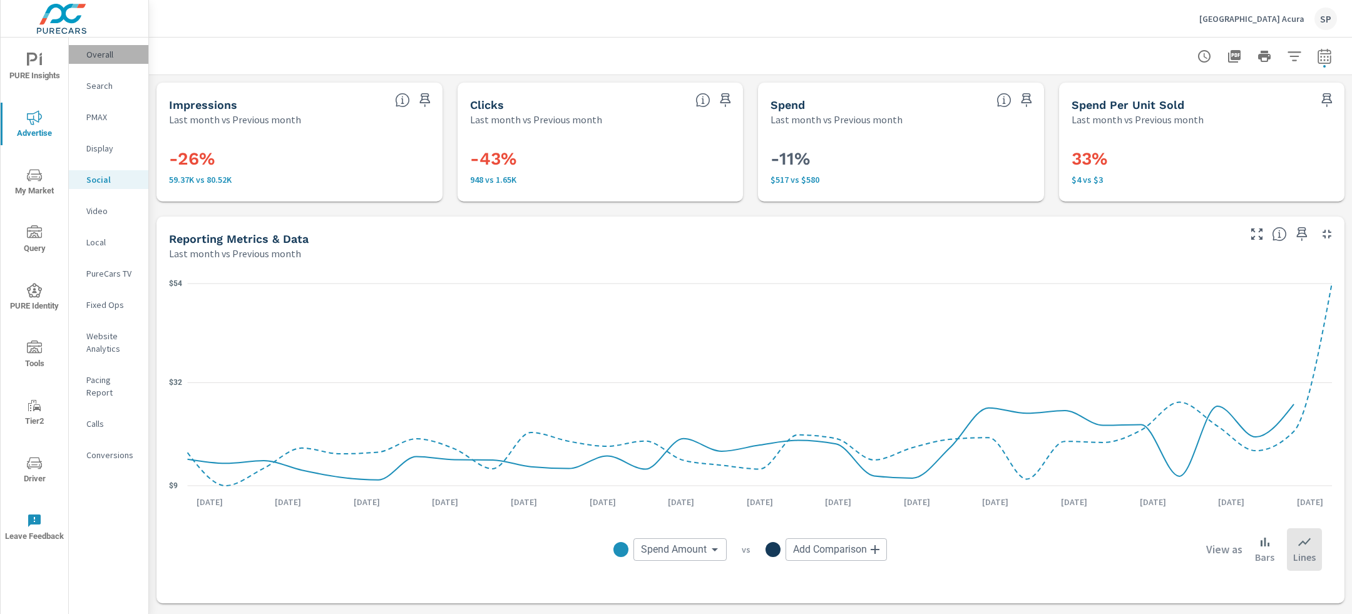
click at [113, 52] on p "Overall" at bounding box center [112, 54] width 52 height 13
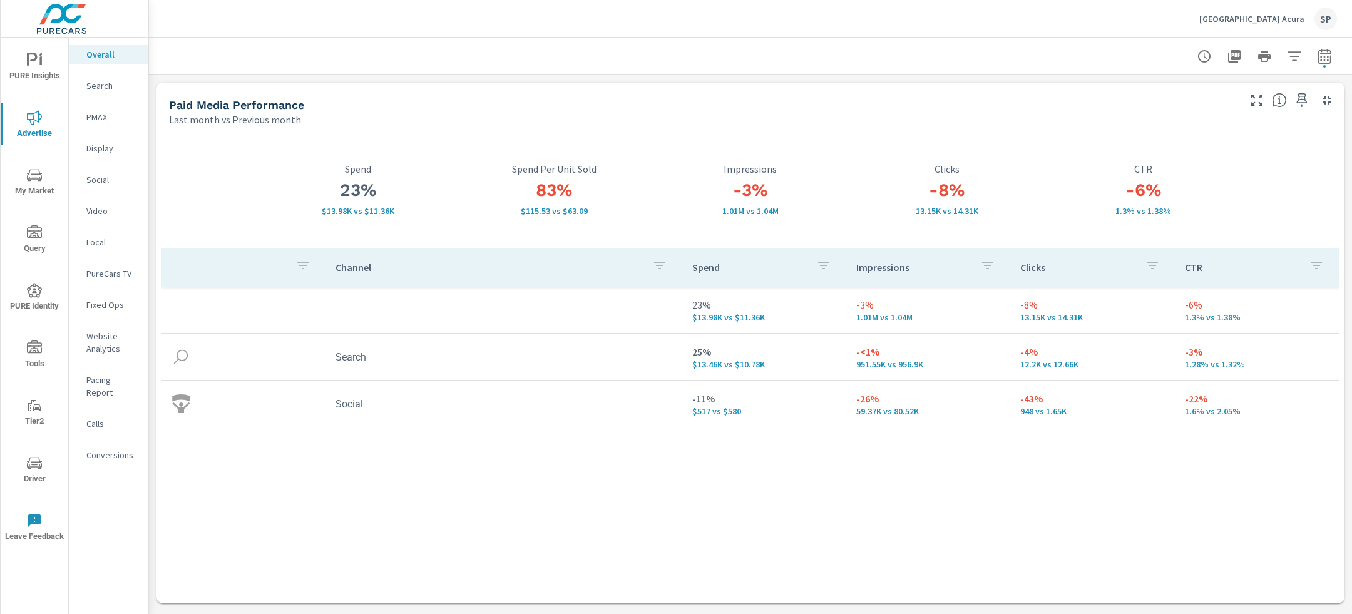
click at [1240, 13] on p "[GEOGRAPHIC_DATA] Acura" at bounding box center [1251, 18] width 105 height 11
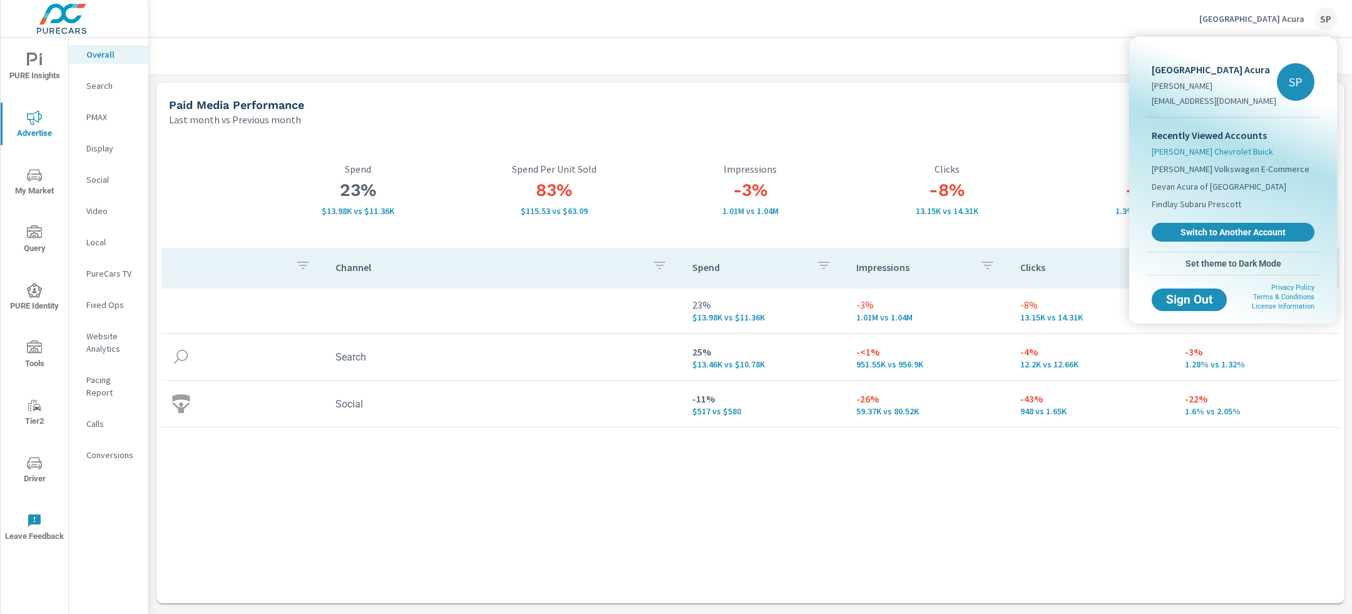
click at [1209, 148] on span "[PERSON_NAME] Chevrolet Buick" at bounding box center [1212, 151] width 121 height 13
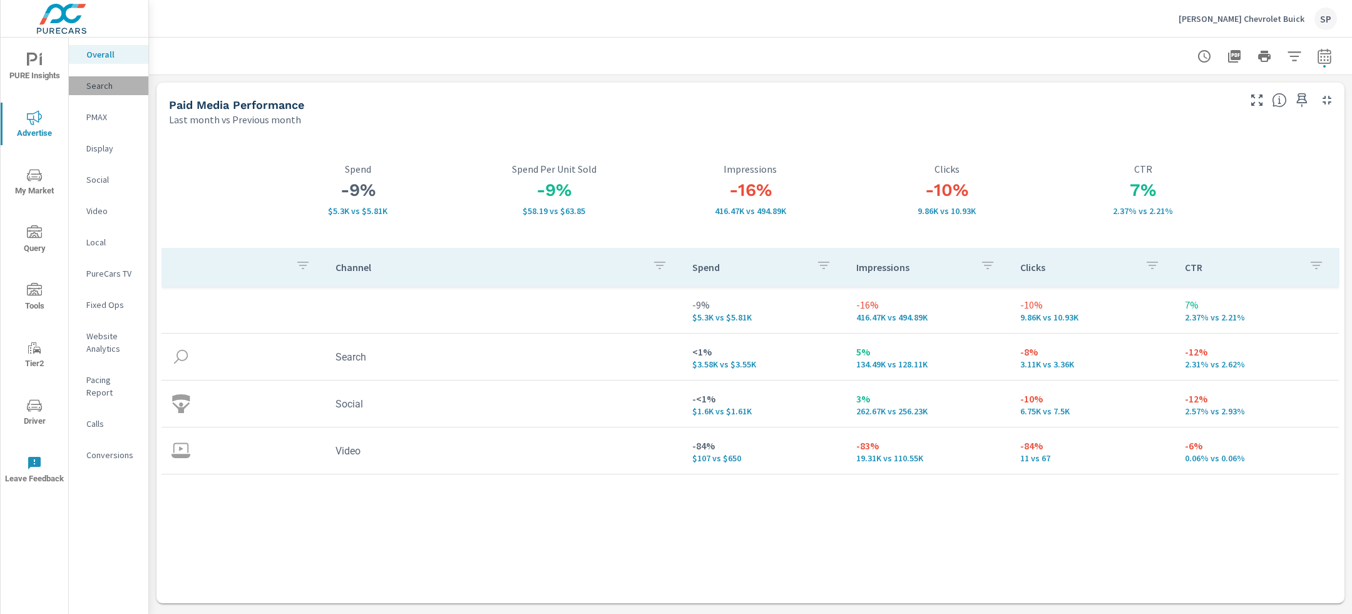
click at [98, 83] on p "Search" at bounding box center [112, 86] width 52 height 13
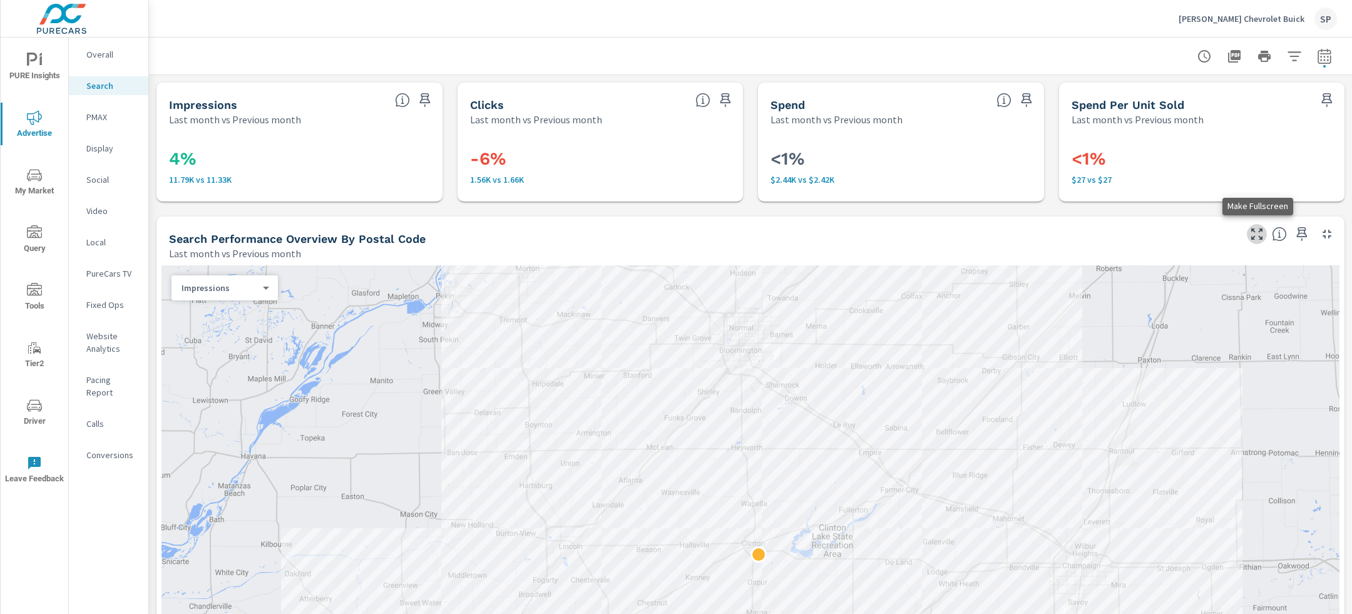
click at [1258, 234] on icon "button" at bounding box center [1257, 234] width 15 height 15
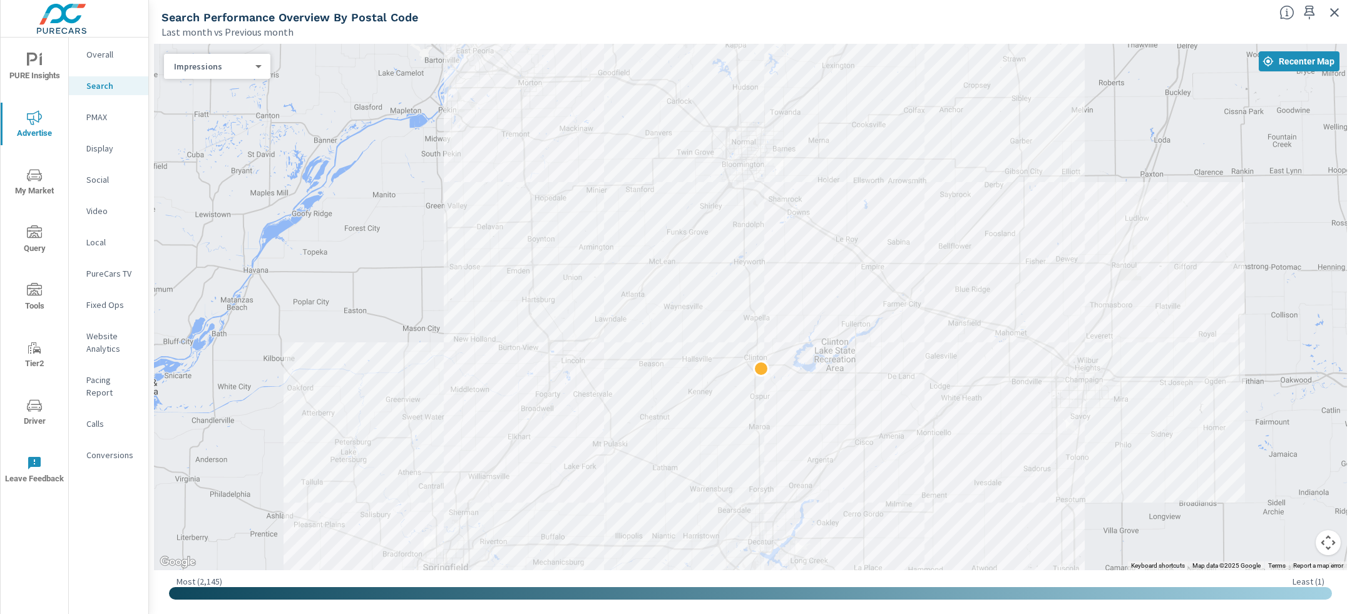
drag, startPoint x: 1109, startPoint y: 117, endPoint x: 1112, endPoint y: 172, distance: 55.2
click at [1112, 172] on div at bounding box center [750, 307] width 1193 height 526
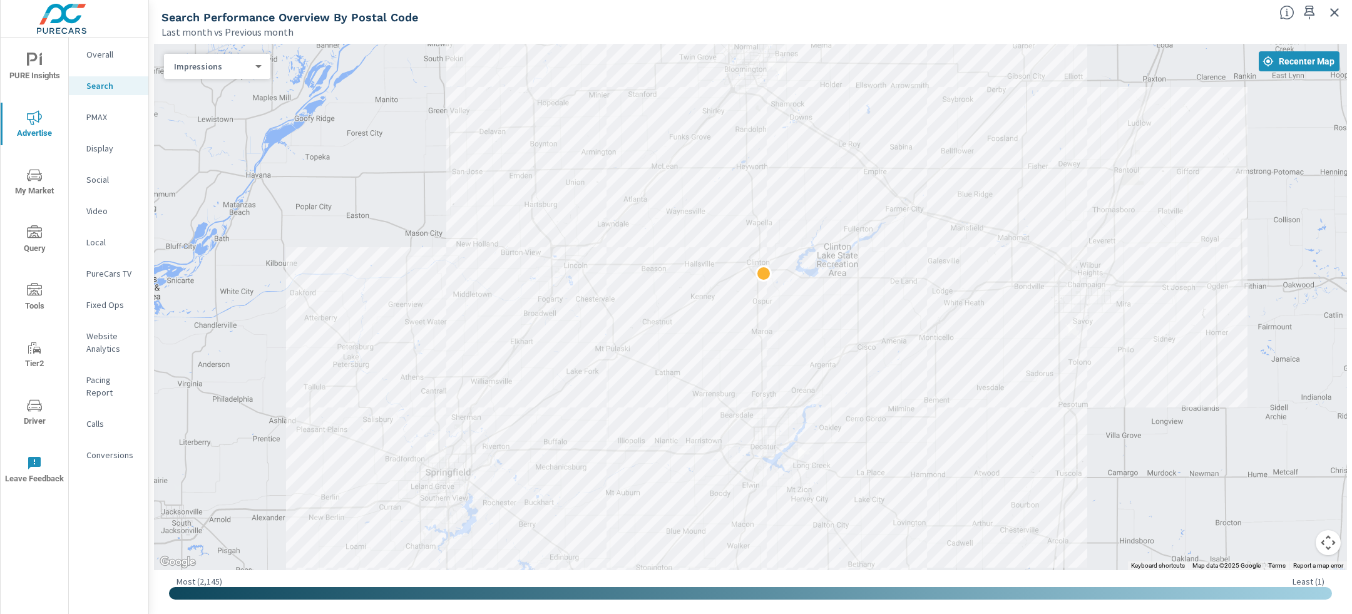
drag, startPoint x: 1193, startPoint y: 255, endPoint x: 1196, endPoint y: 157, distance: 98.3
click at [1196, 157] on div at bounding box center [750, 307] width 1193 height 526
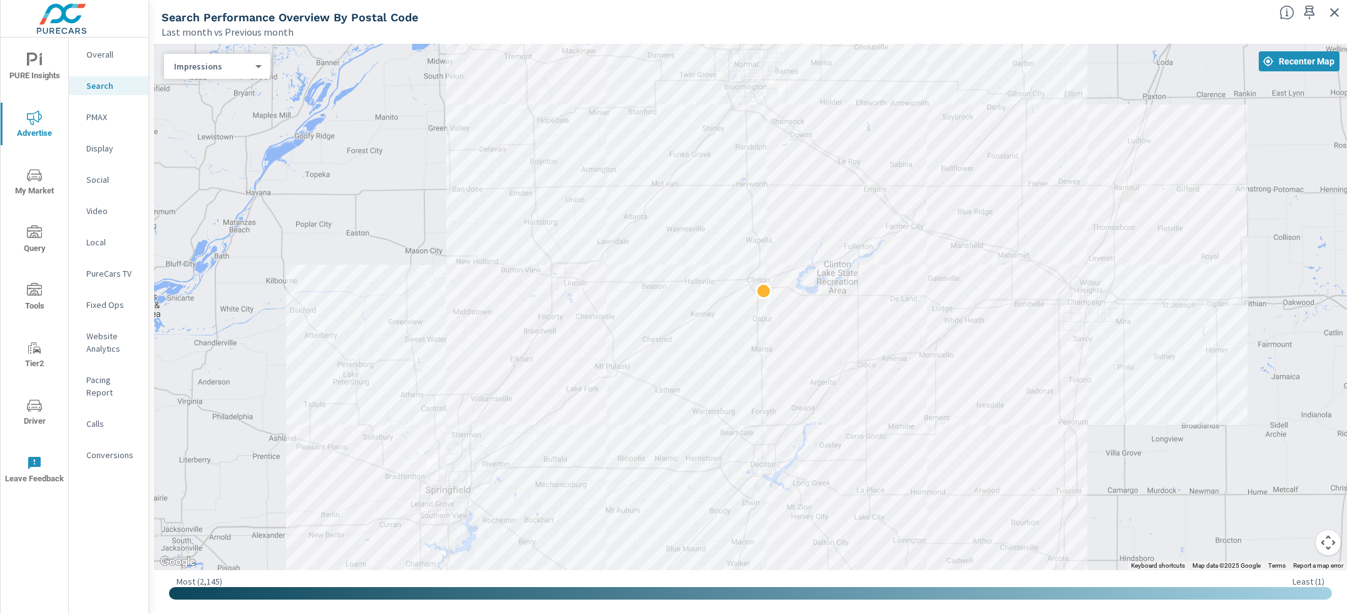
drag, startPoint x: 1181, startPoint y: 259, endPoint x: 1181, endPoint y: 278, distance: 18.8
click at [1181, 278] on div at bounding box center [750, 307] width 1193 height 526
click at [28, 173] on icon "nav menu" at bounding box center [34, 175] width 15 height 12
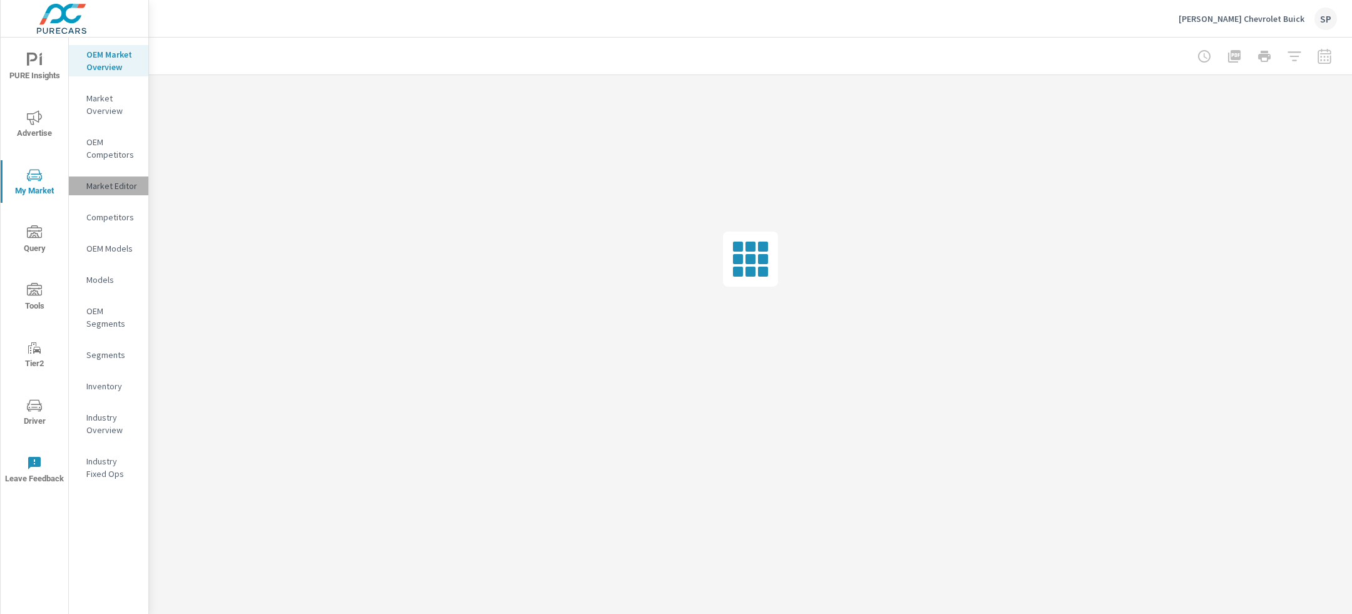
click at [106, 190] on p "Market Editor" at bounding box center [112, 186] width 52 height 13
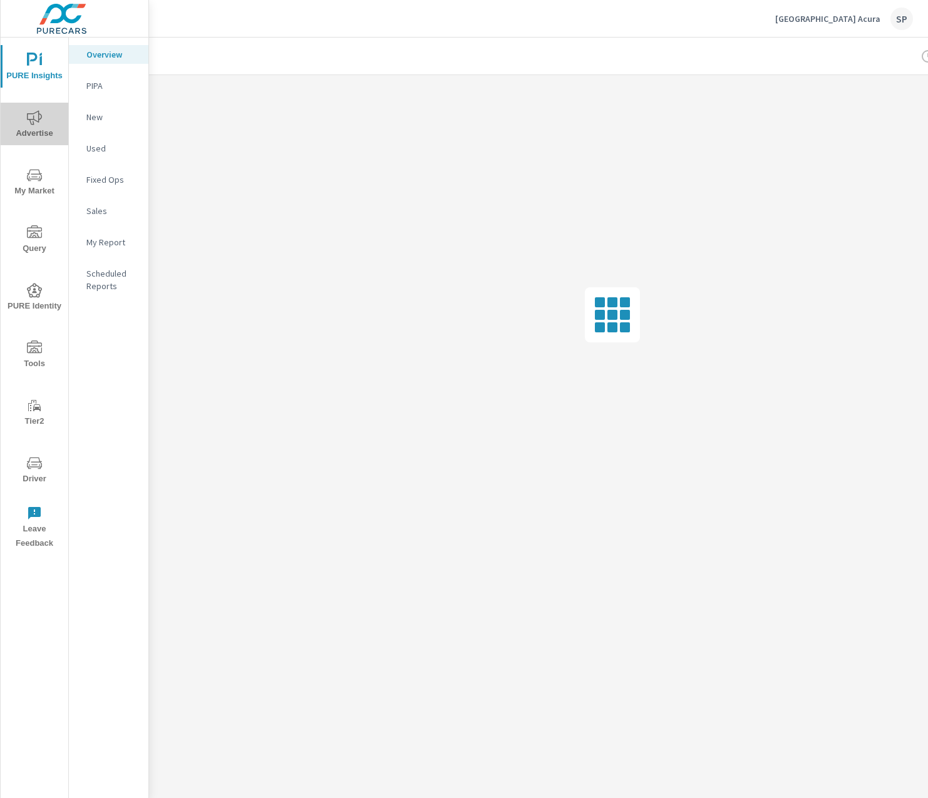
click at [37, 127] on span "Advertise" at bounding box center [34, 125] width 60 height 31
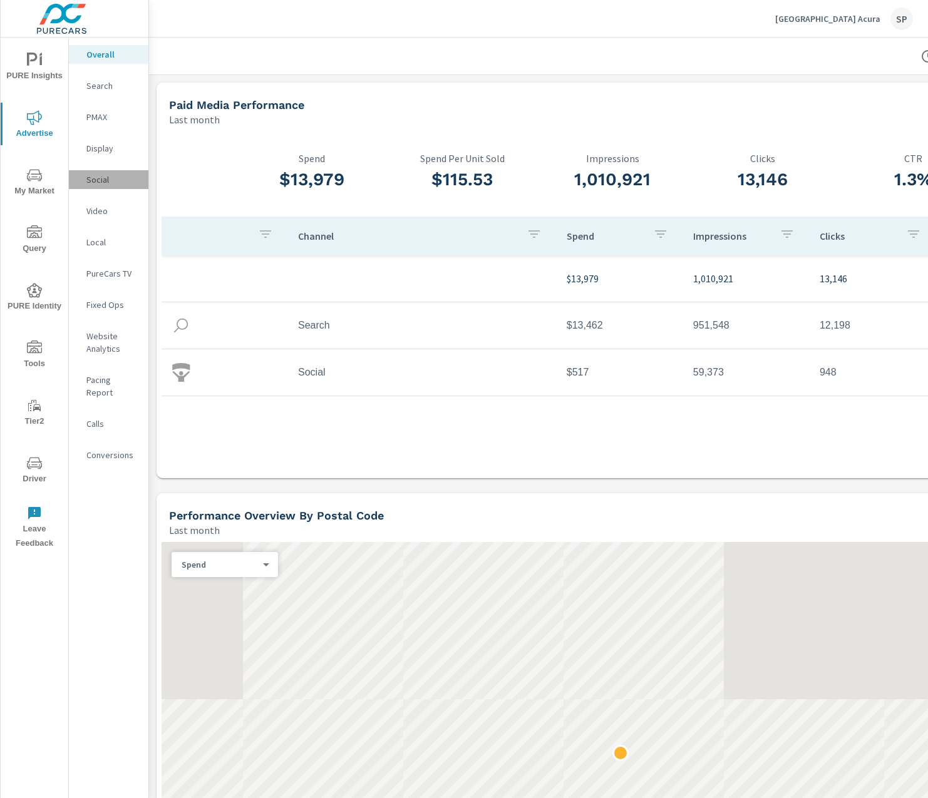
click at [101, 180] on p "Social" at bounding box center [112, 179] width 52 height 13
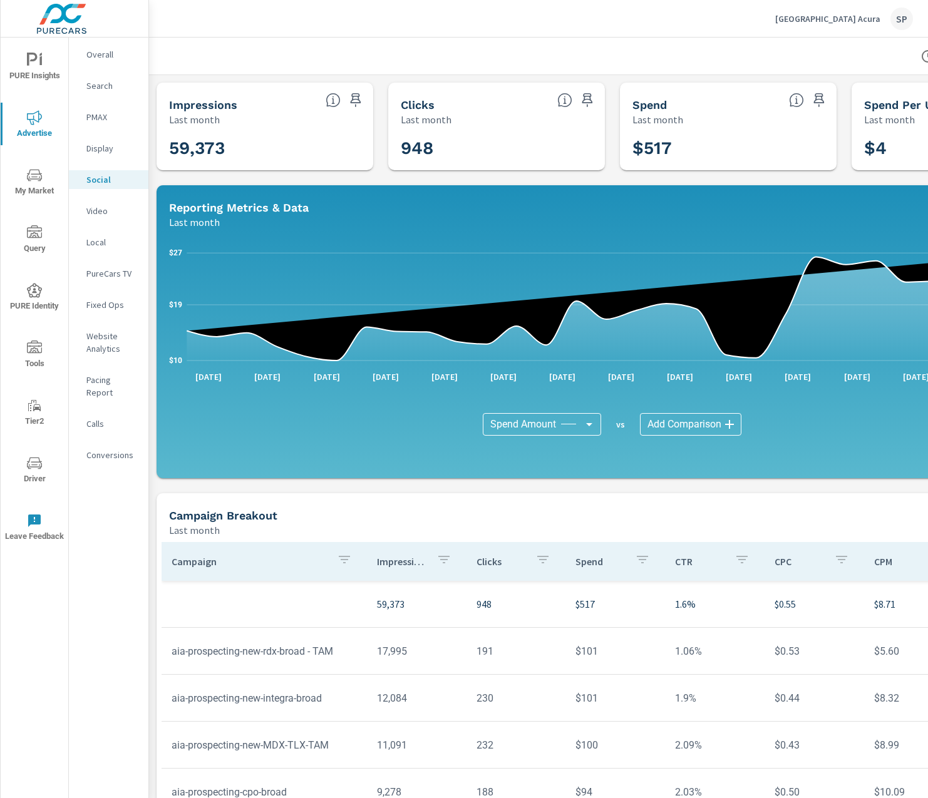
scroll to position [98, 0]
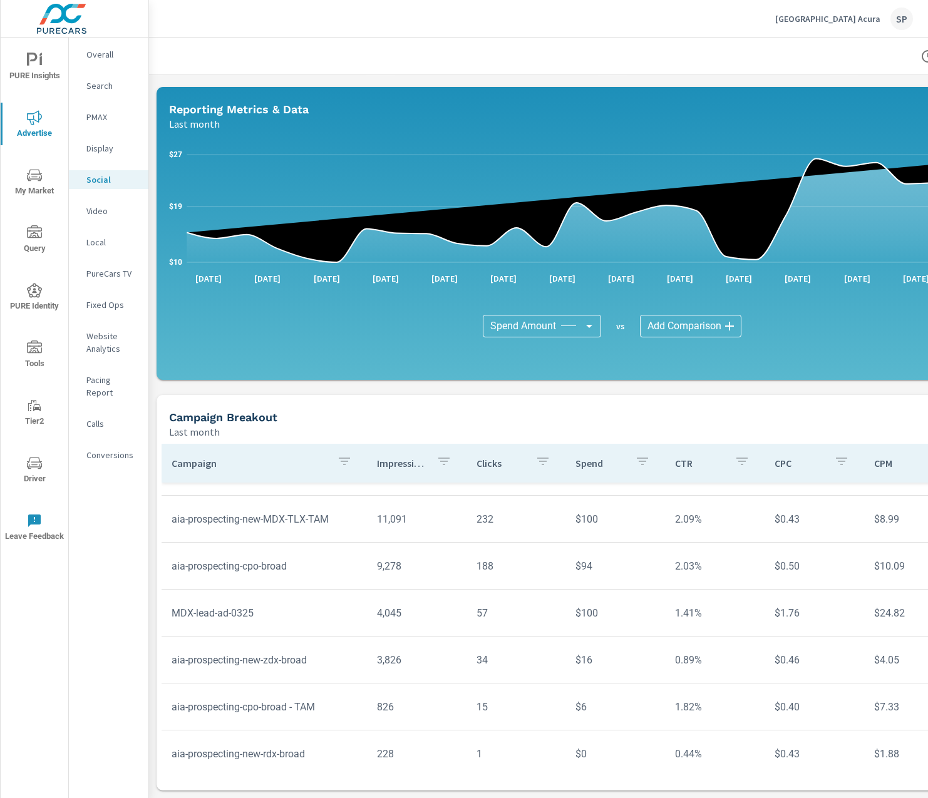
scroll to position [138, 0]
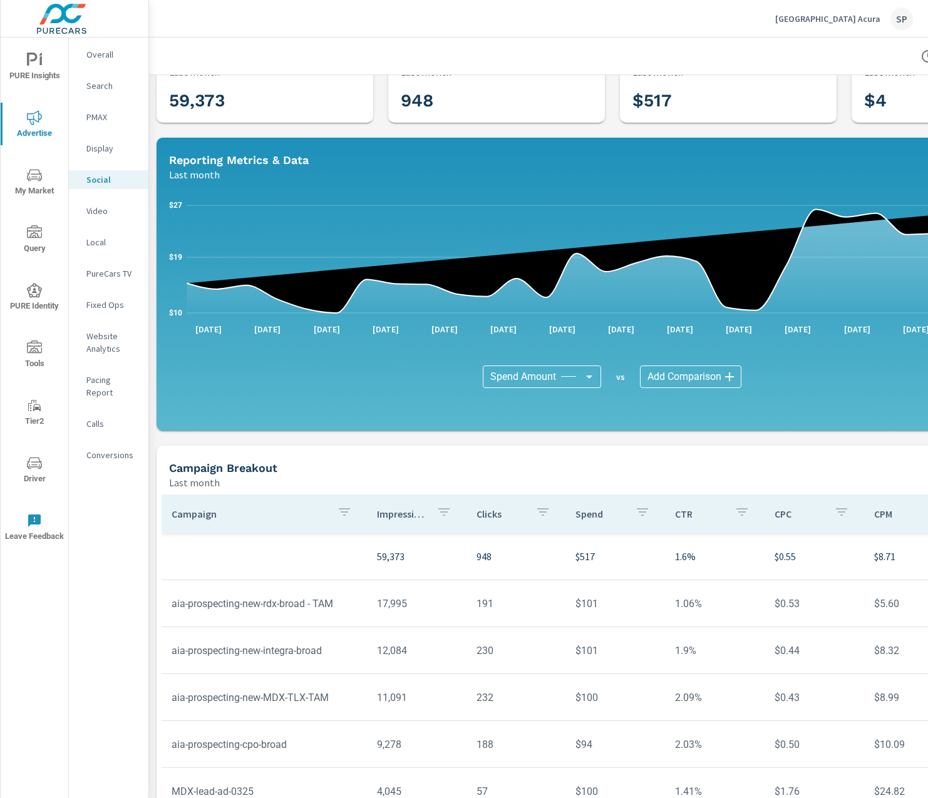
scroll to position [46, 0]
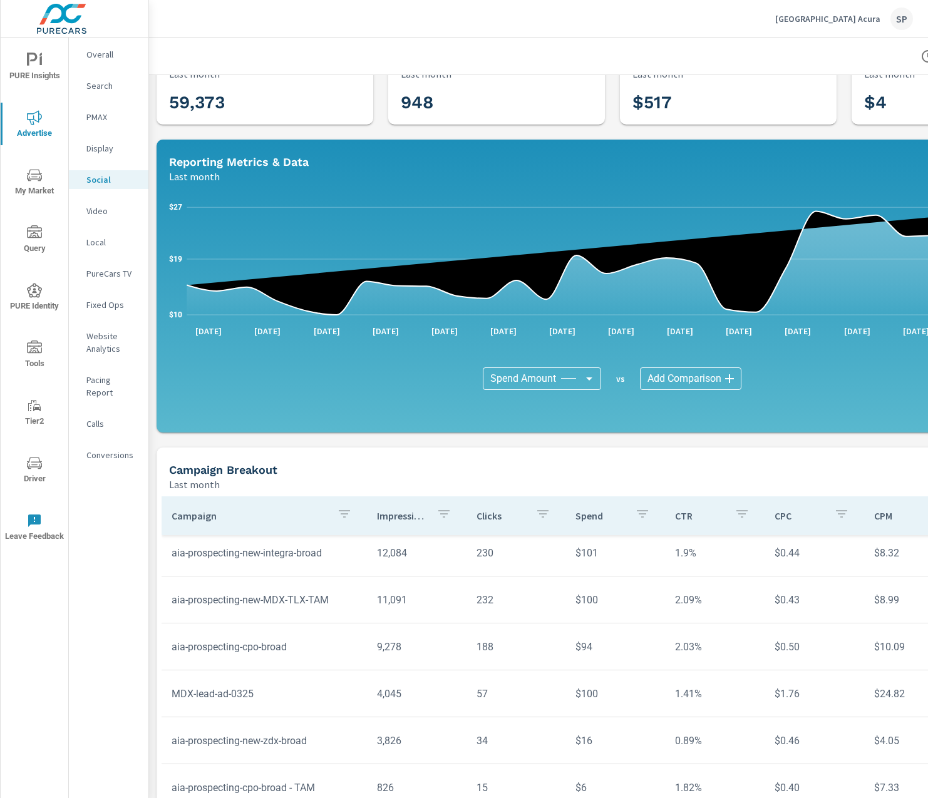
scroll to position [96, 0]
